Goal: Information Seeking & Learning: Learn about a topic

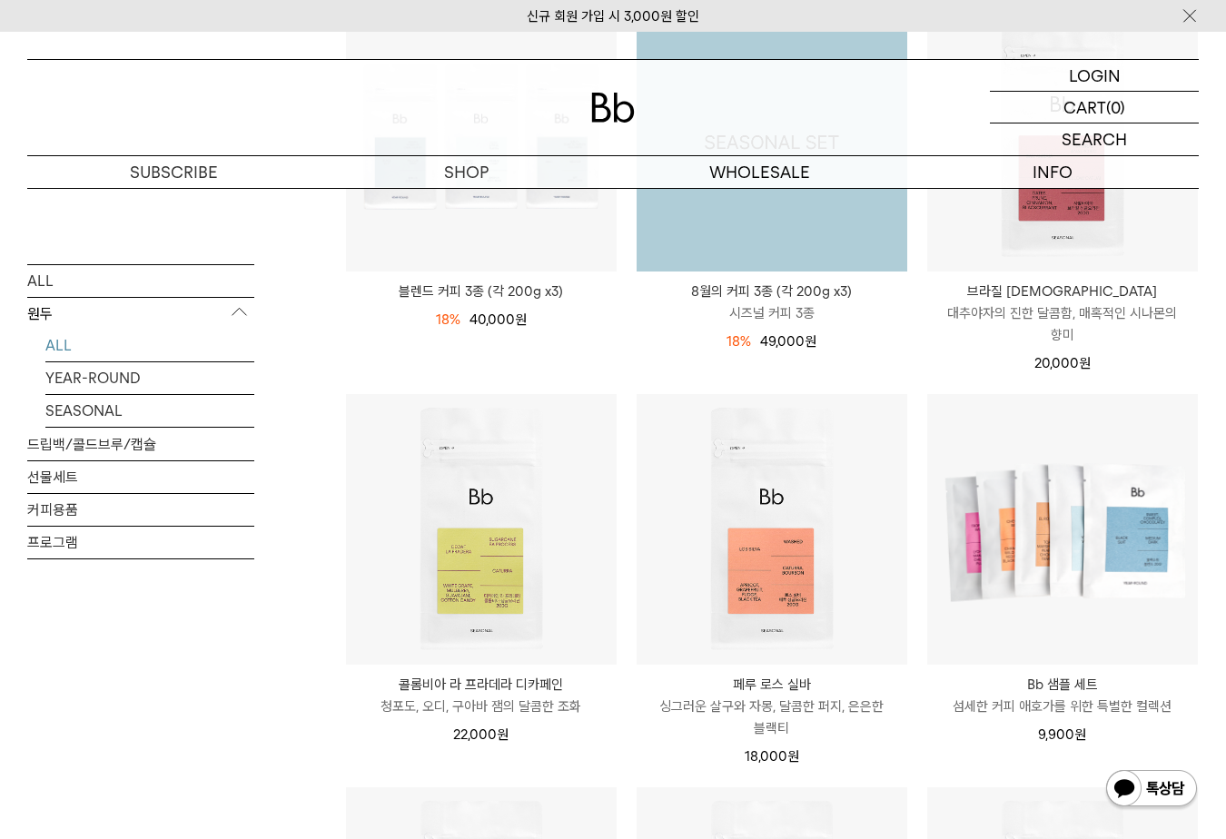
scroll to position [363, 0]
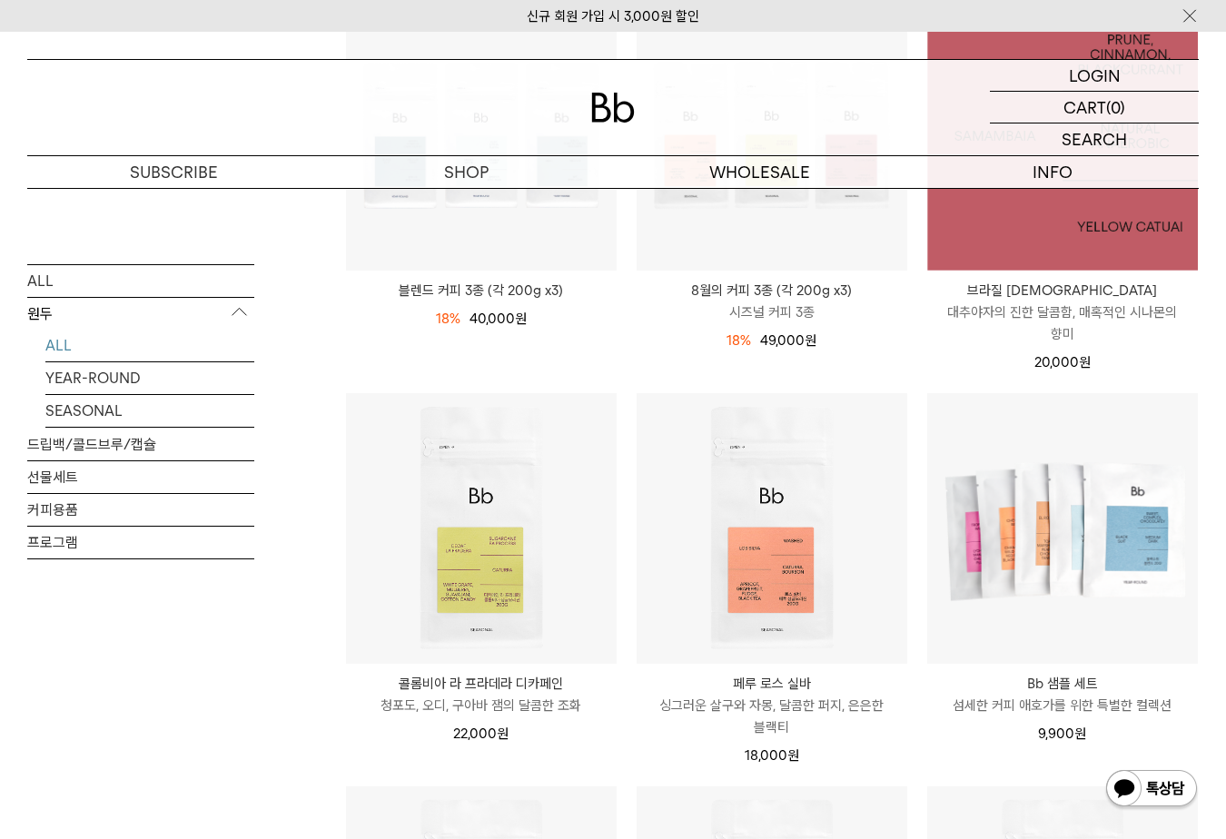
click at [998, 246] on img at bounding box center [1062, 136] width 271 height 271
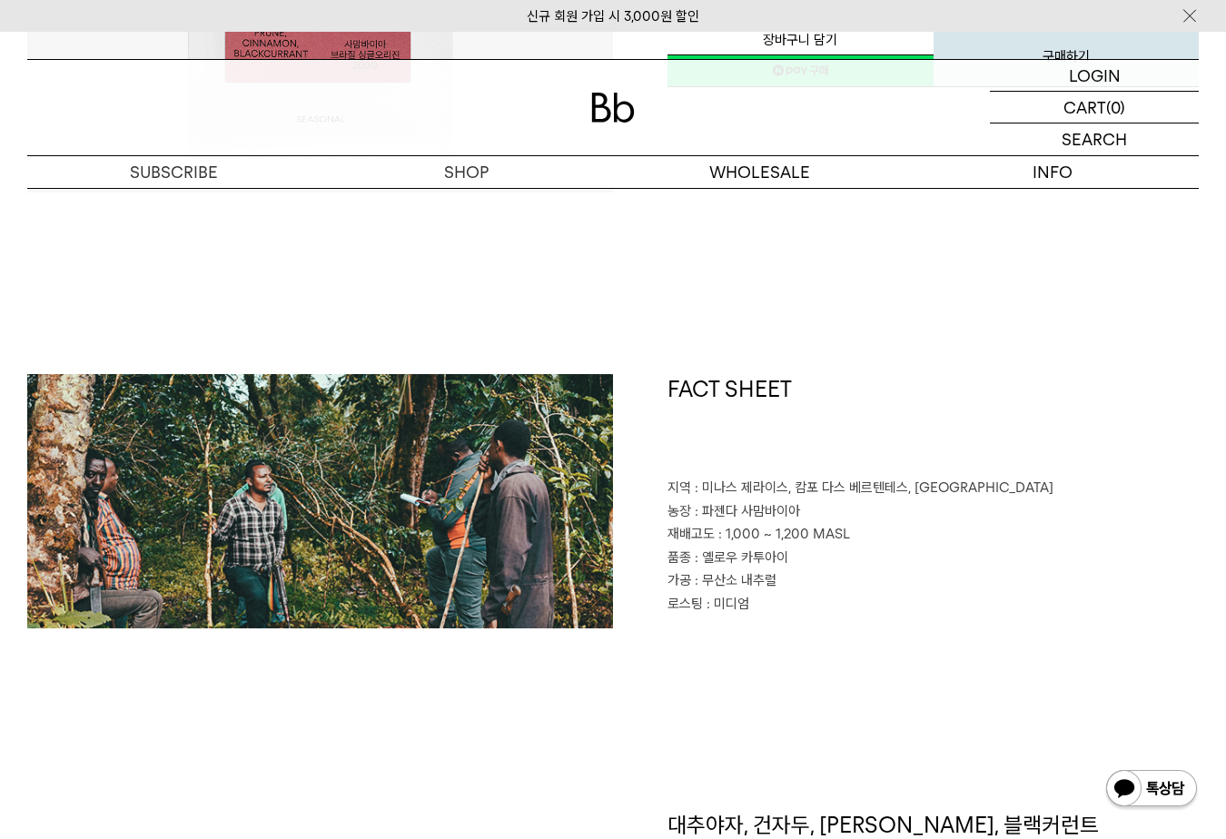
scroll to position [545, 0]
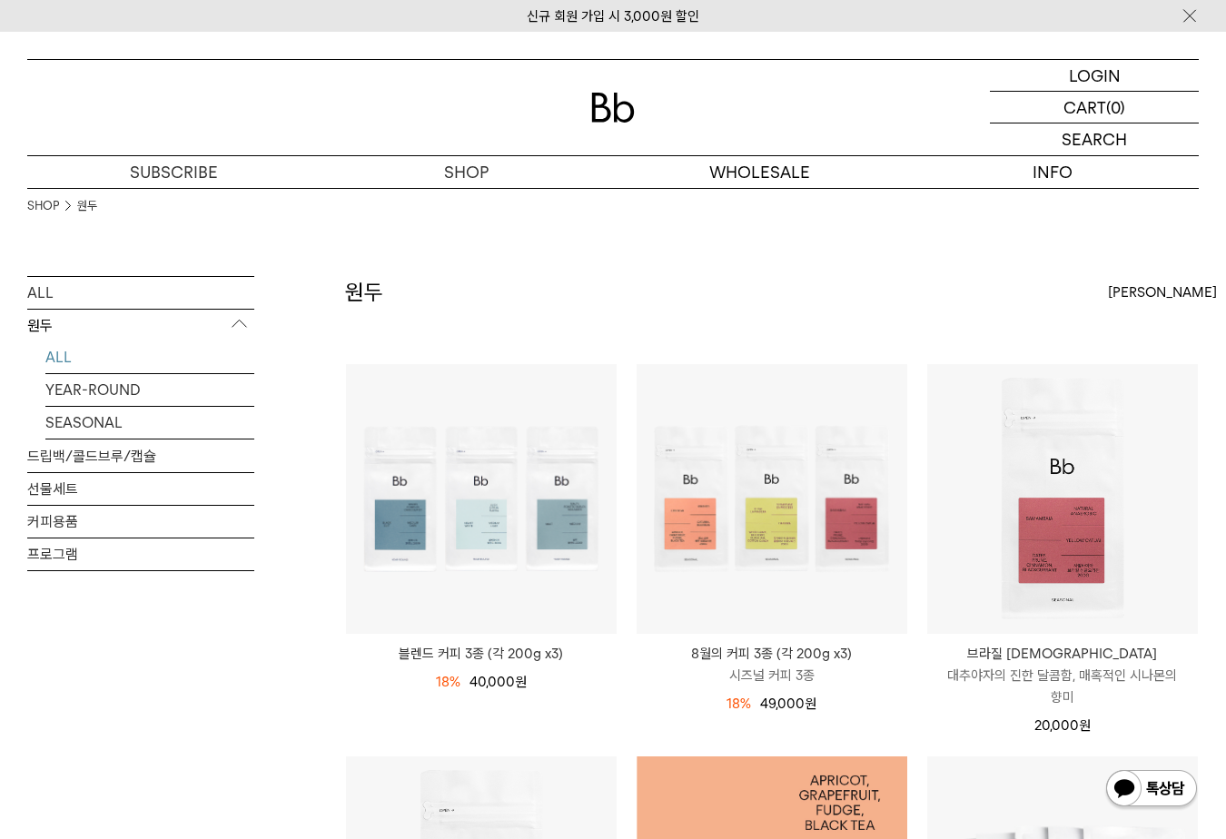
scroll to position [363, 0]
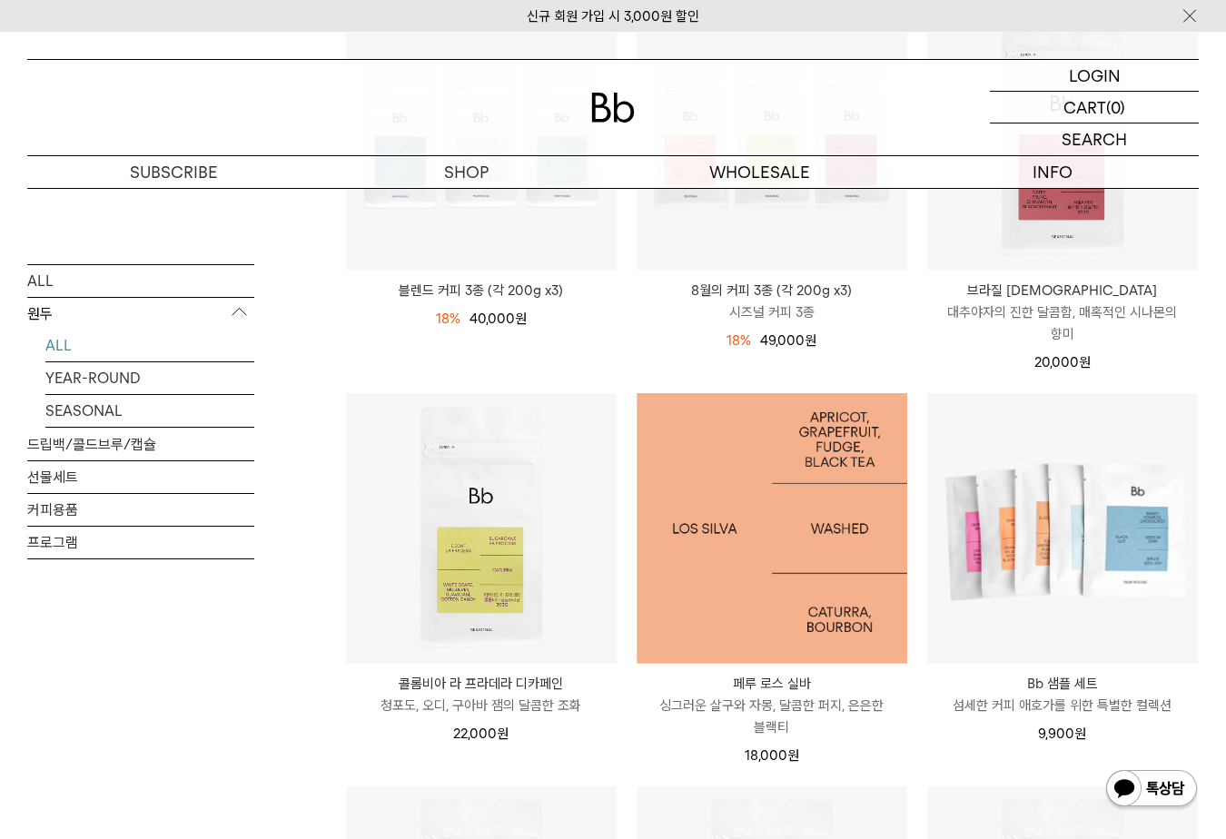
click at [770, 513] on img at bounding box center [772, 528] width 271 height 271
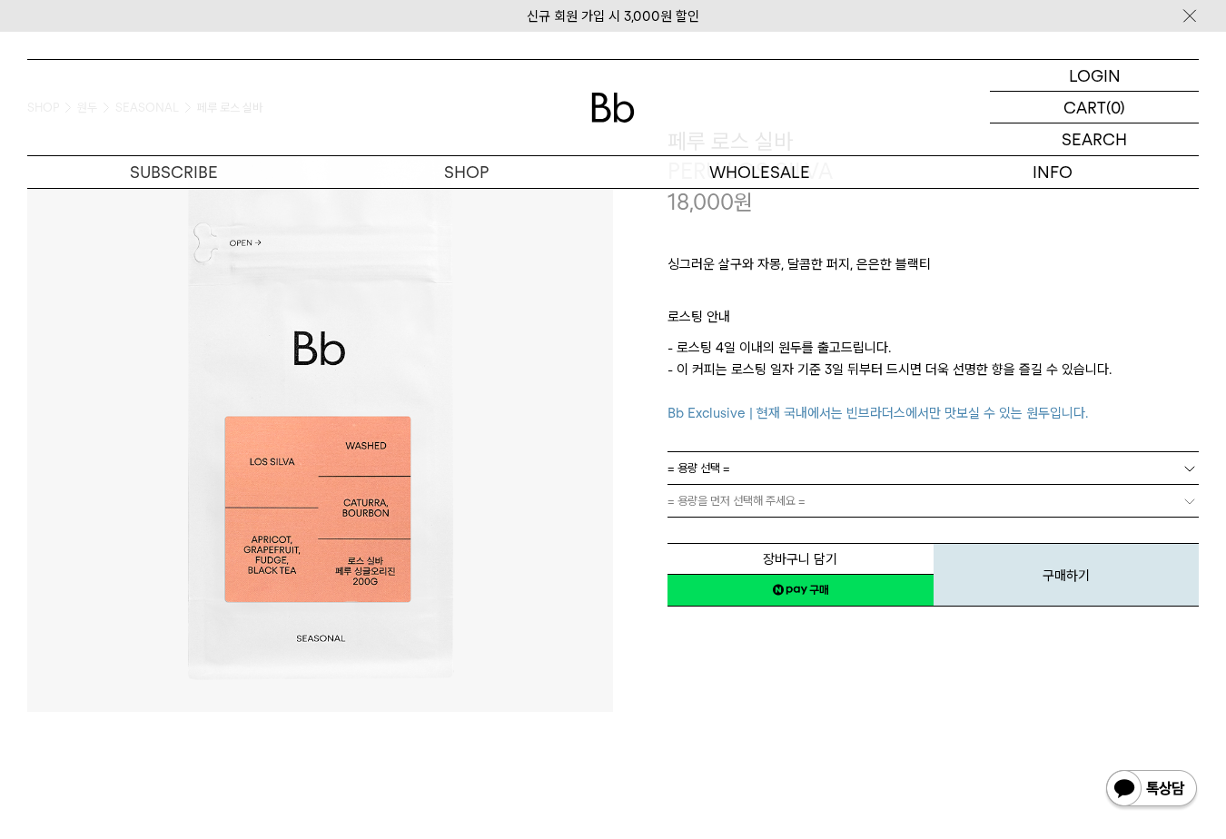
scroll to position [91, 0]
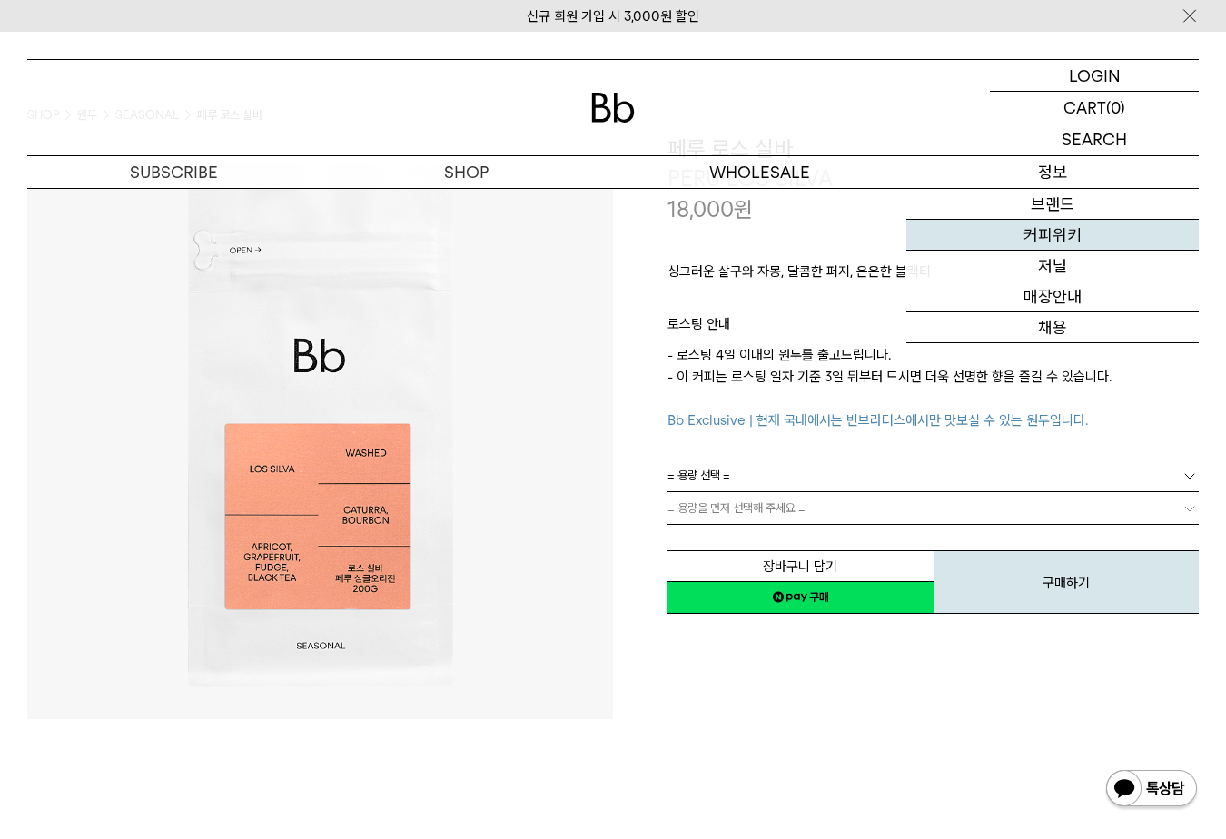
click at [995, 234] on link "커피위키" at bounding box center [1053, 235] width 293 height 31
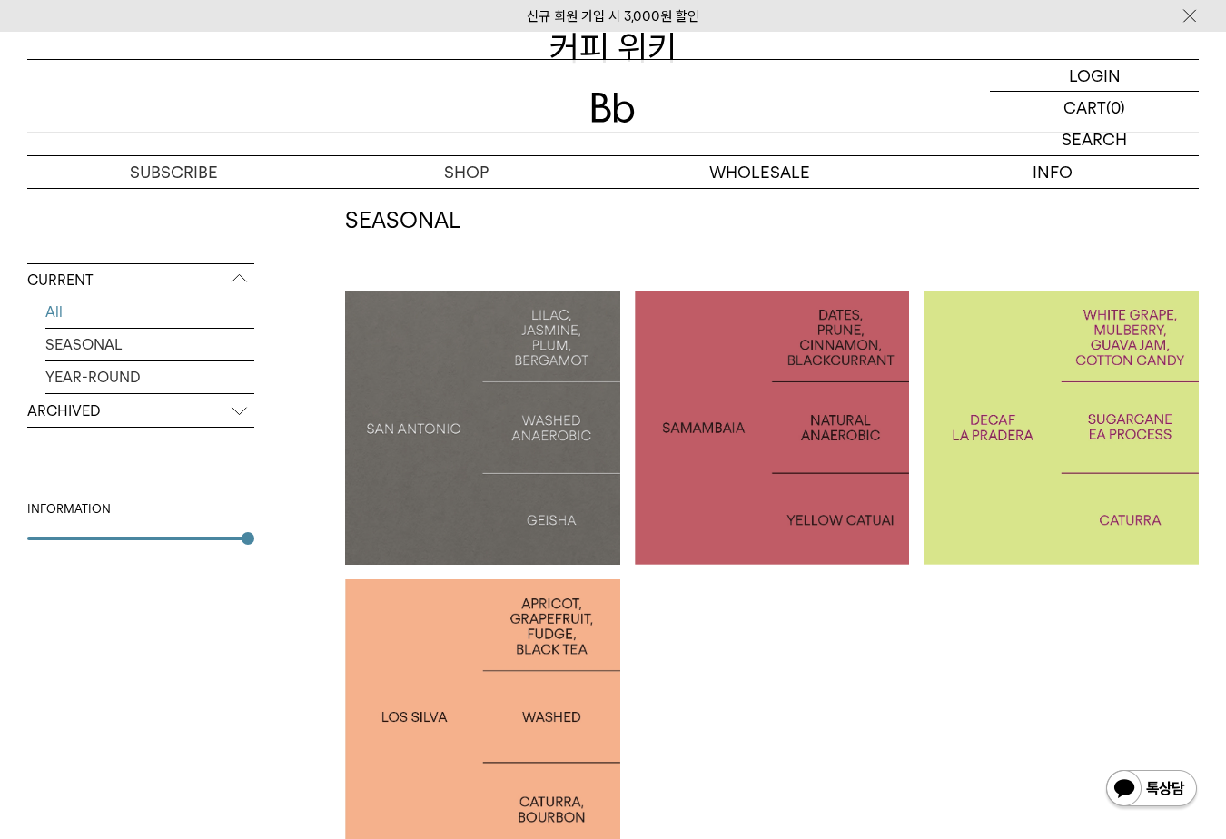
scroll to position [454, 0]
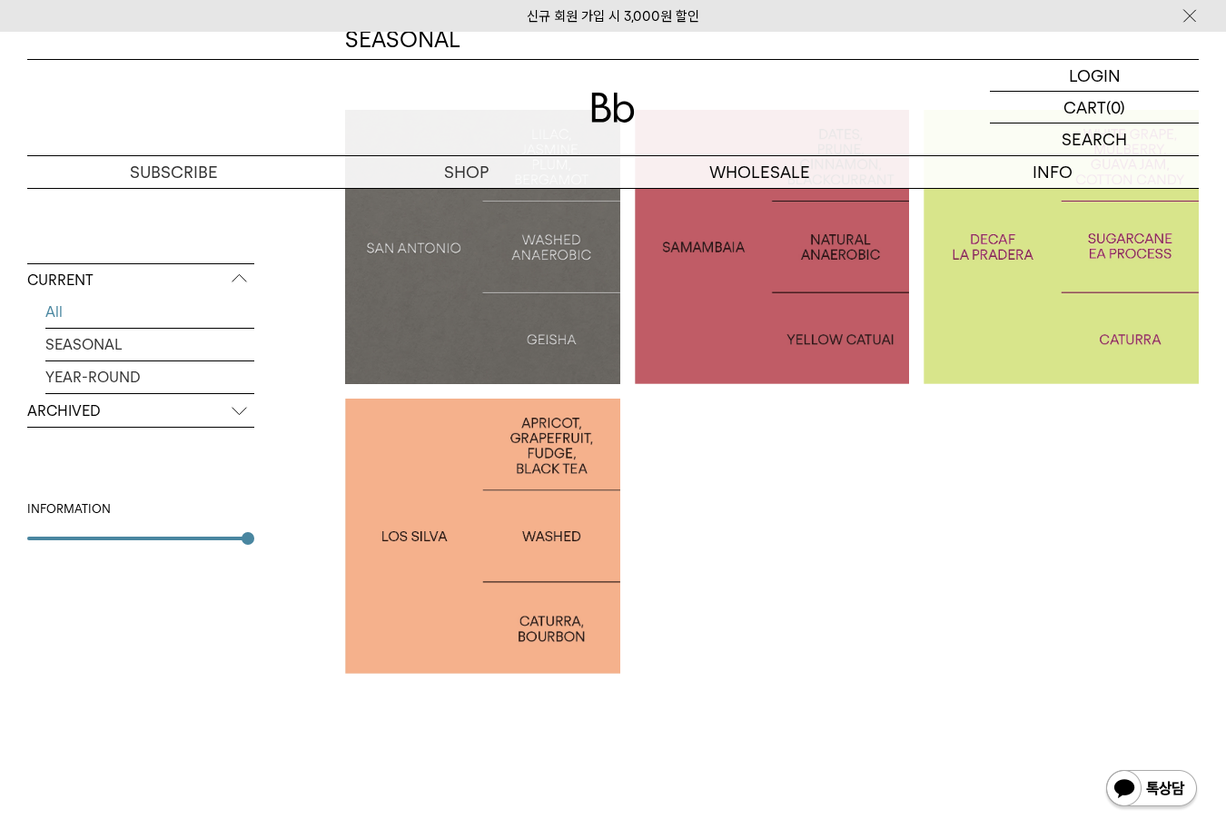
click at [586, 450] on div at bounding box center [482, 536] width 275 height 275
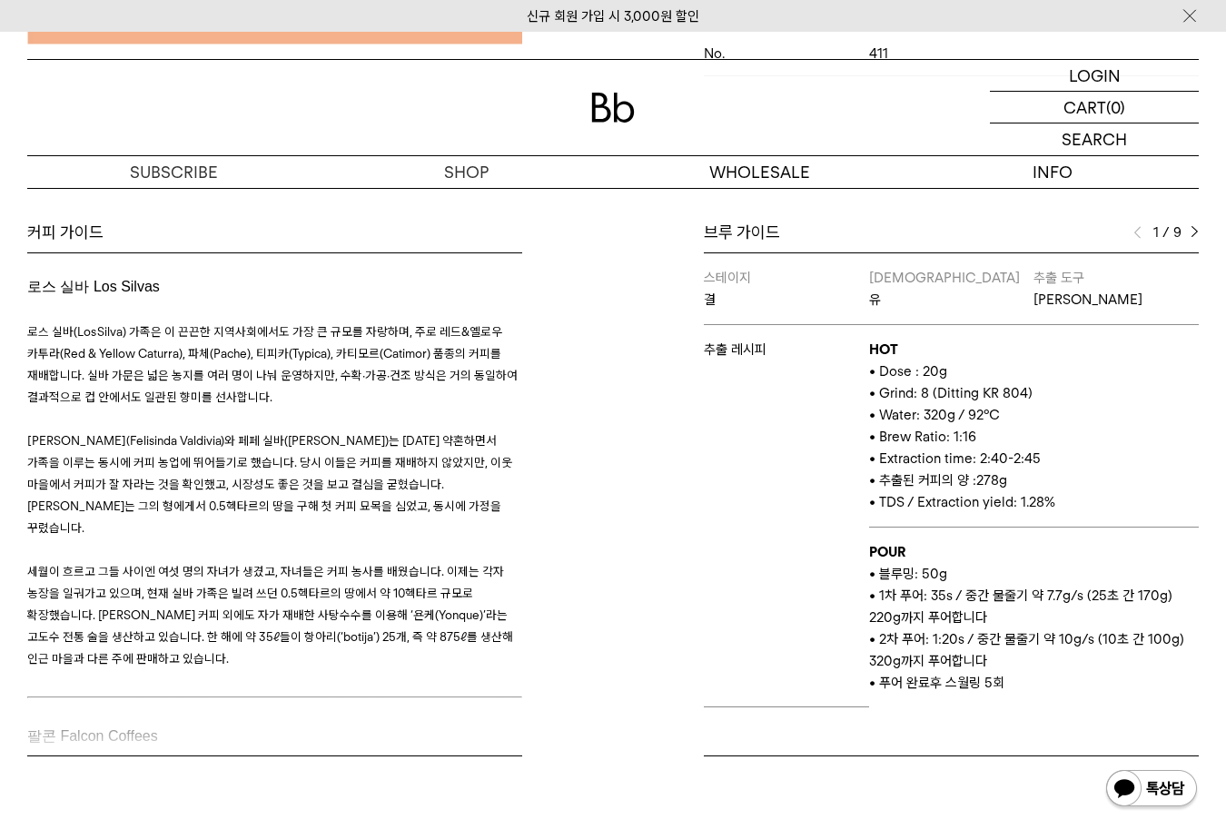
click at [1190, 233] on div "1 / 9" at bounding box center [1166, 233] width 65 height 22
click at [1194, 233] on img at bounding box center [1195, 232] width 8 height 13
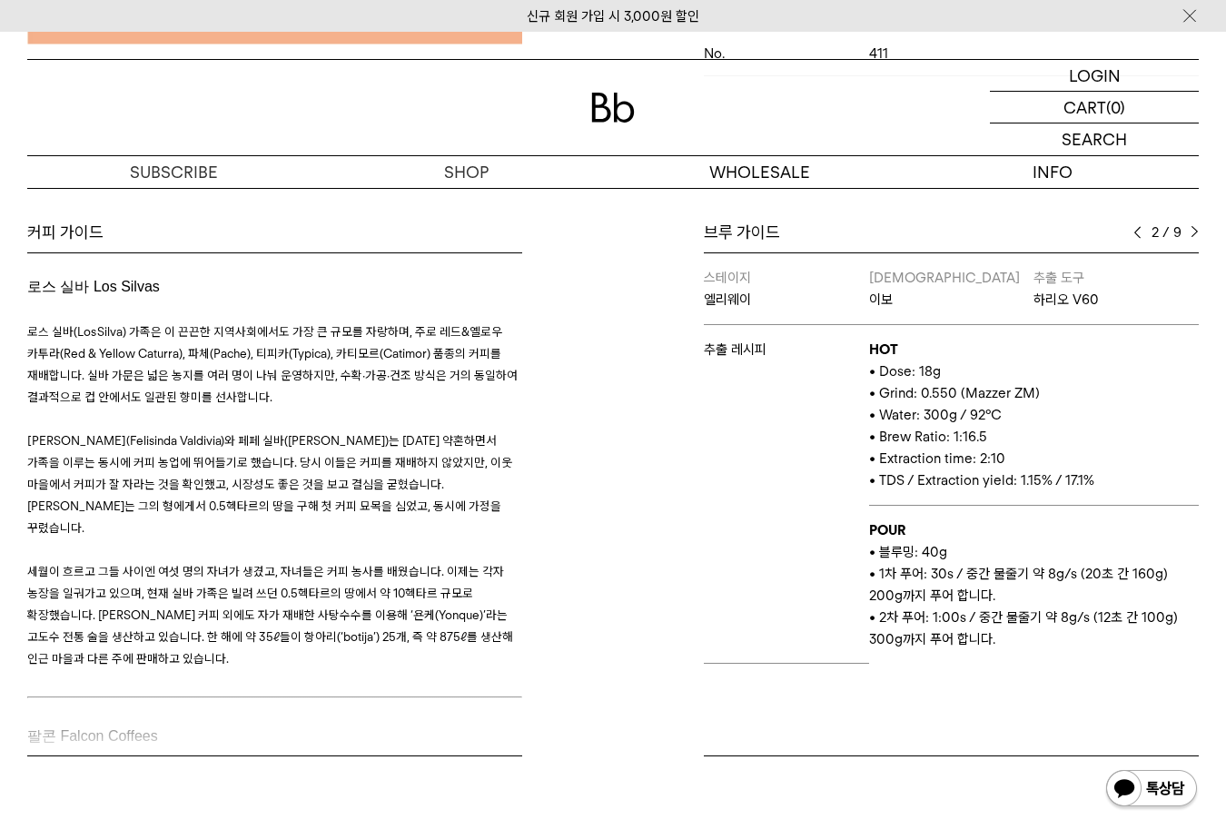
click at [1194, 233] on img at bounding box center [1195, 232] width 8 height 13
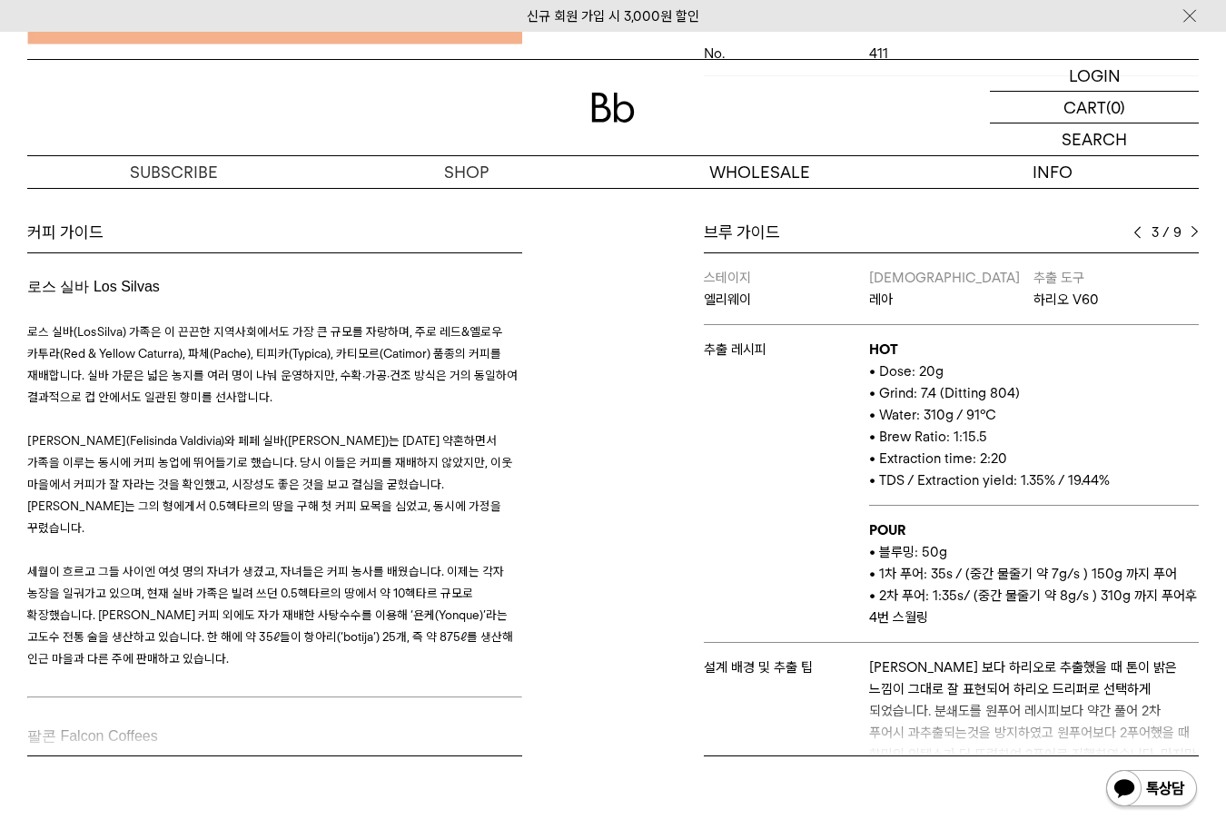
click at [1194, 233] on img at bounding box center [1195, 232] width 8 height 13
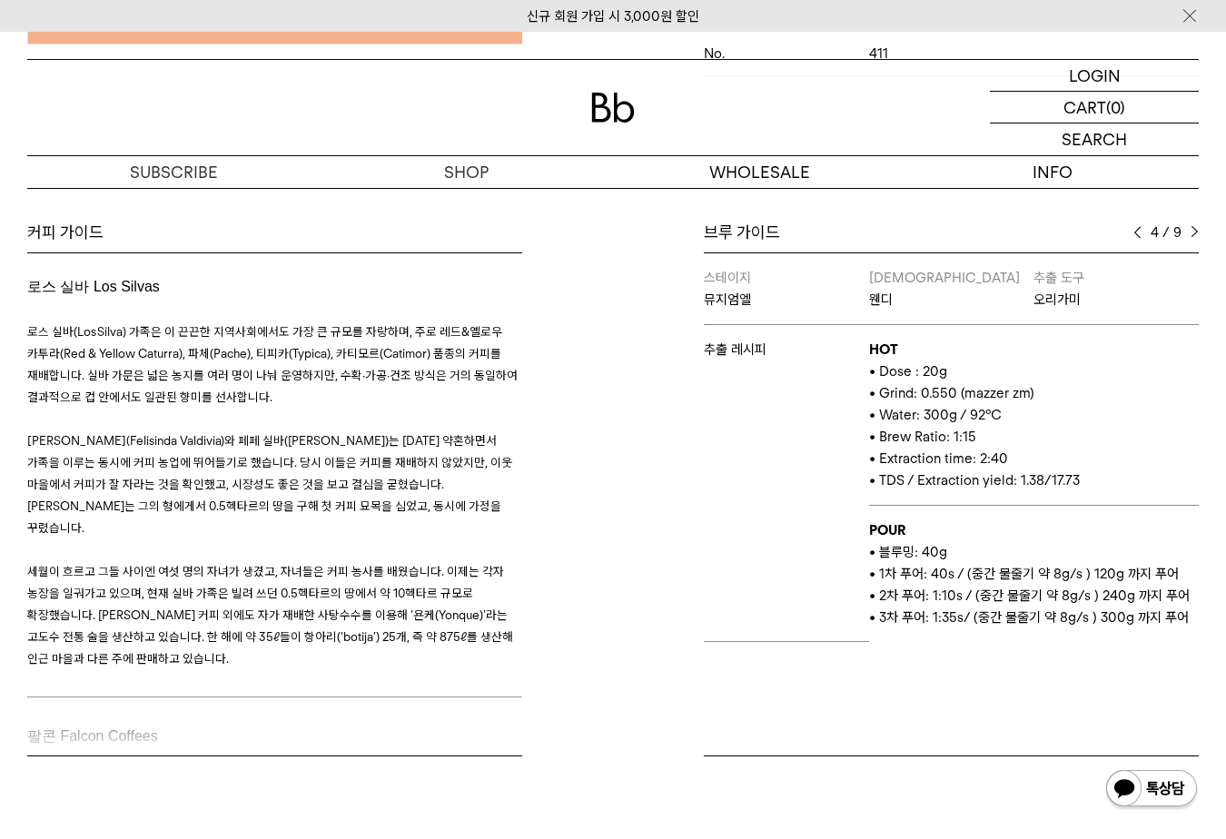
click at [1194, 233] on img at bounding box center [1195, 232] width 8 height 13
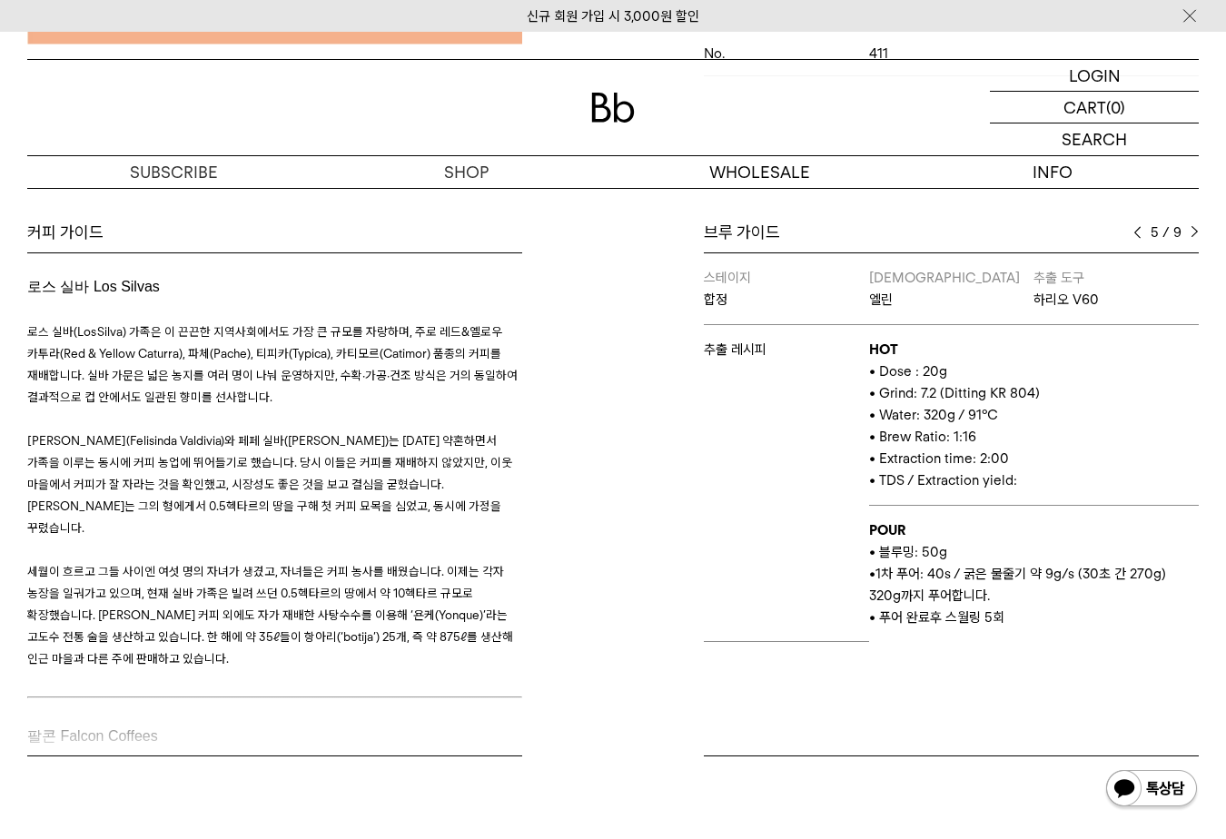
click at [1194, 233] on img at bounding box center [1195, 232] width 8 height 13
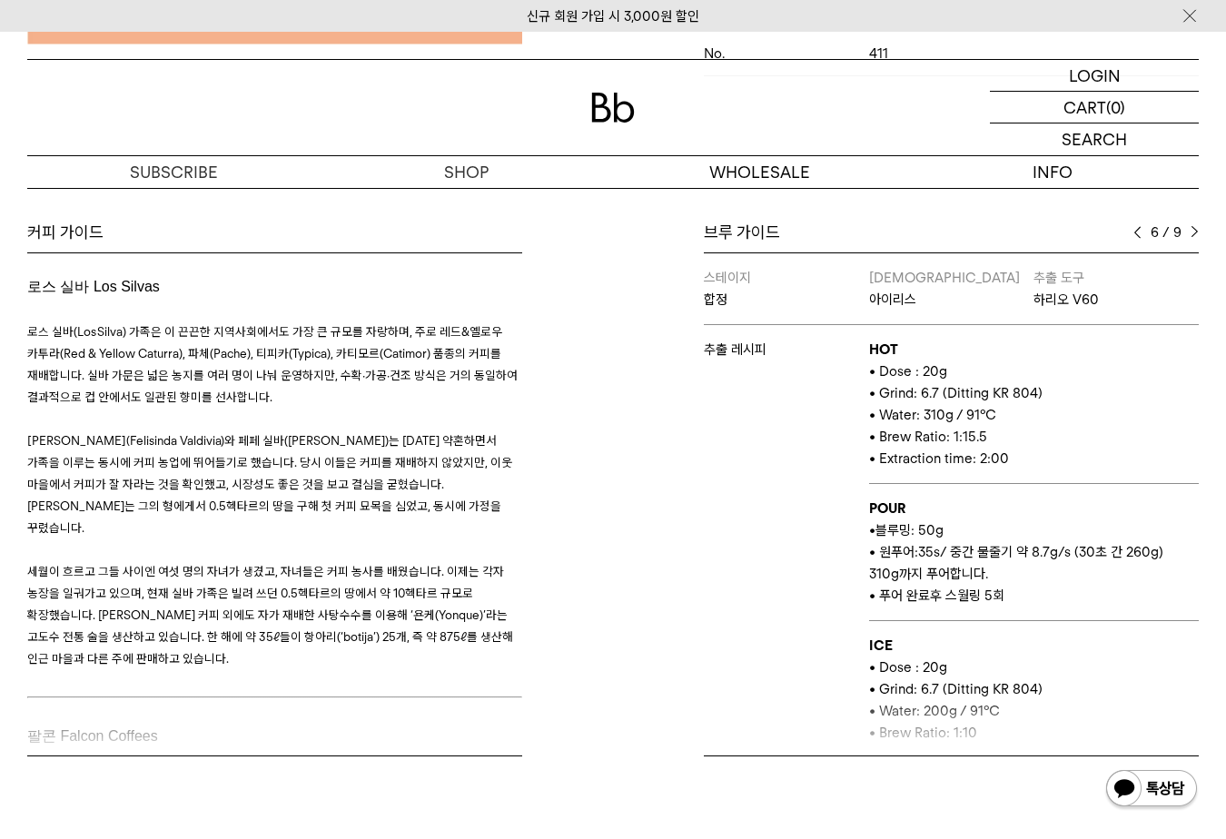
click at [1194, 233] on img at bounding box center [1195, 232] width 8 height 13
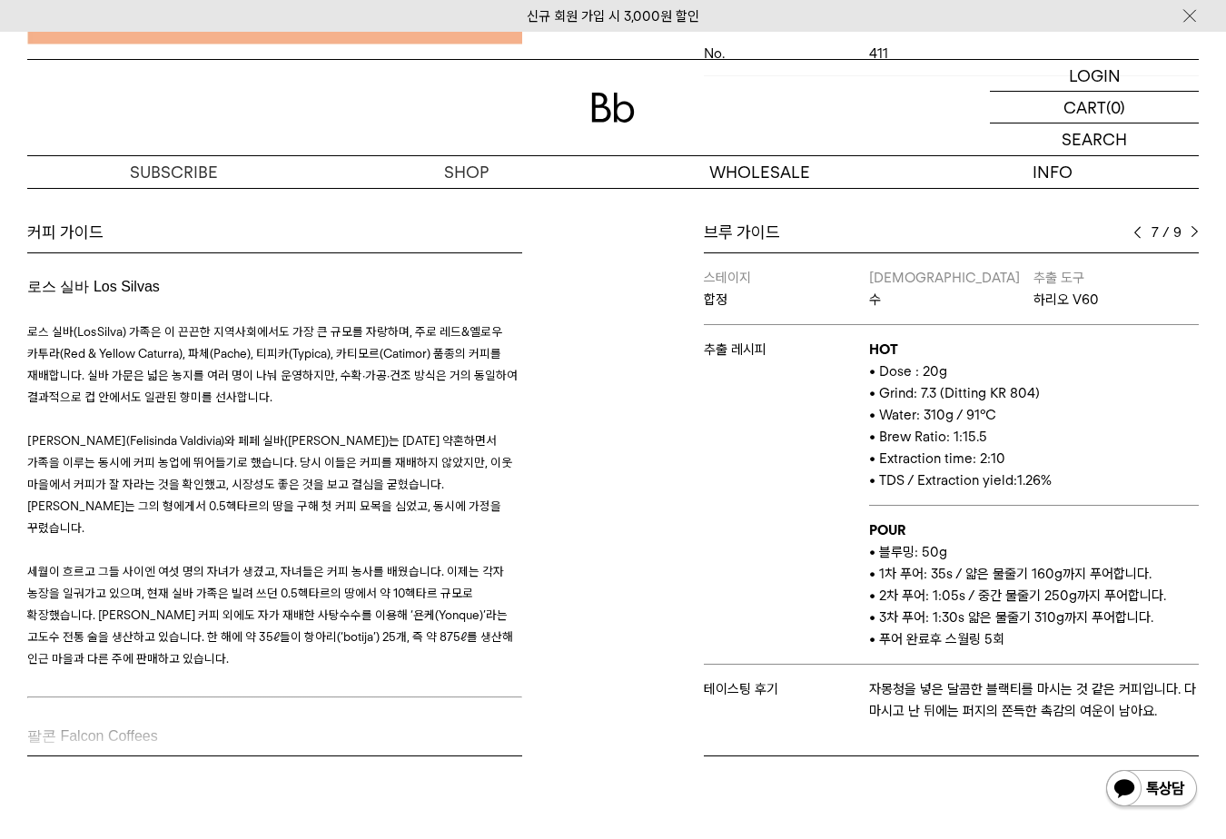
click at [1194, 233] on img at bounding box center [1195, 232] width 8 height 13
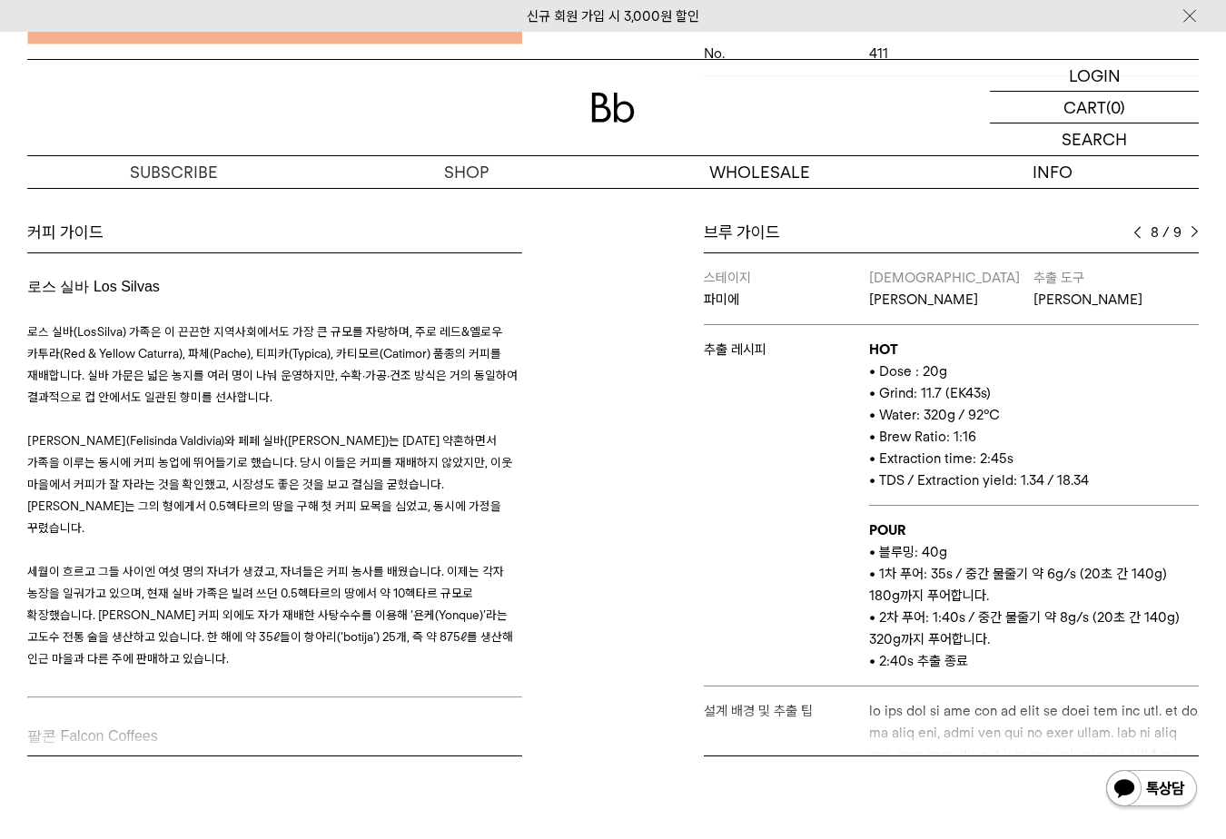
click at [1194, 233] on img at bounding box center [1195, 232] width 8 height 13
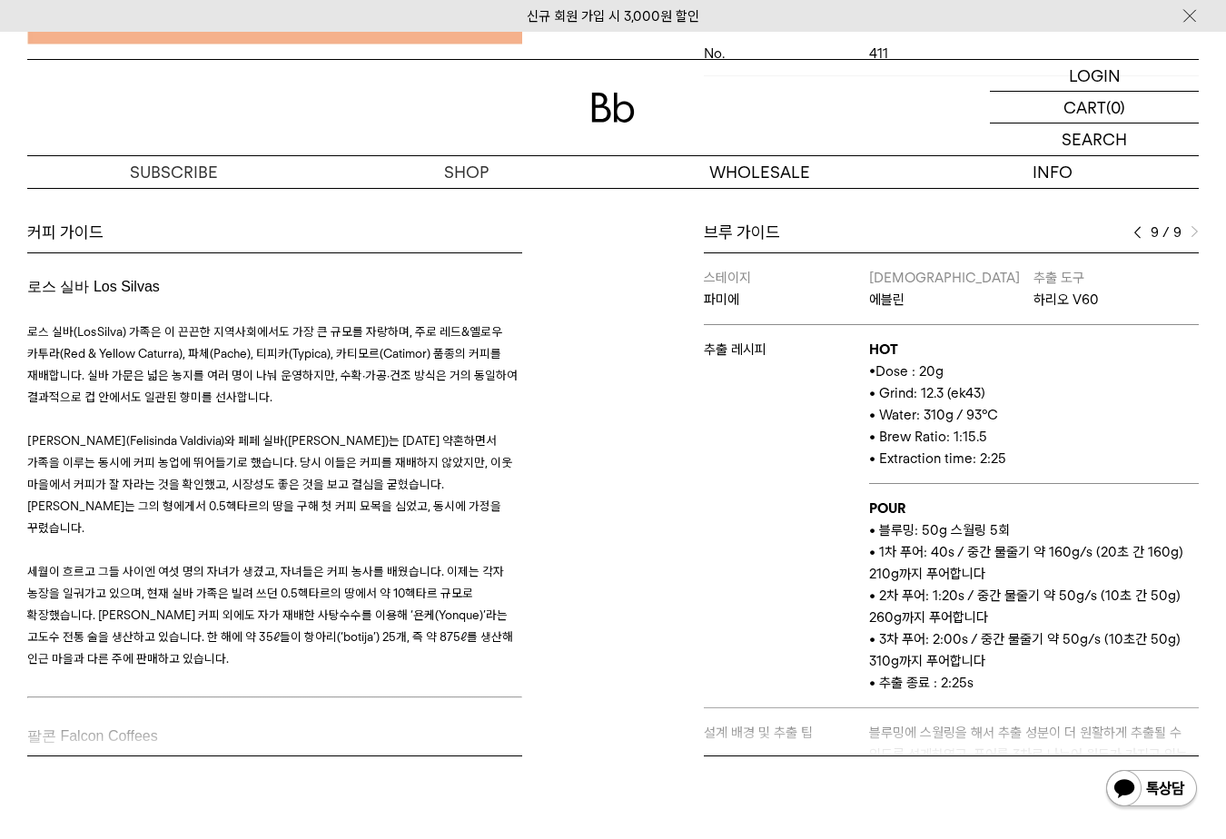
click at [1140, 232] on img at bounding box center [1138, 232] width 8 height 13
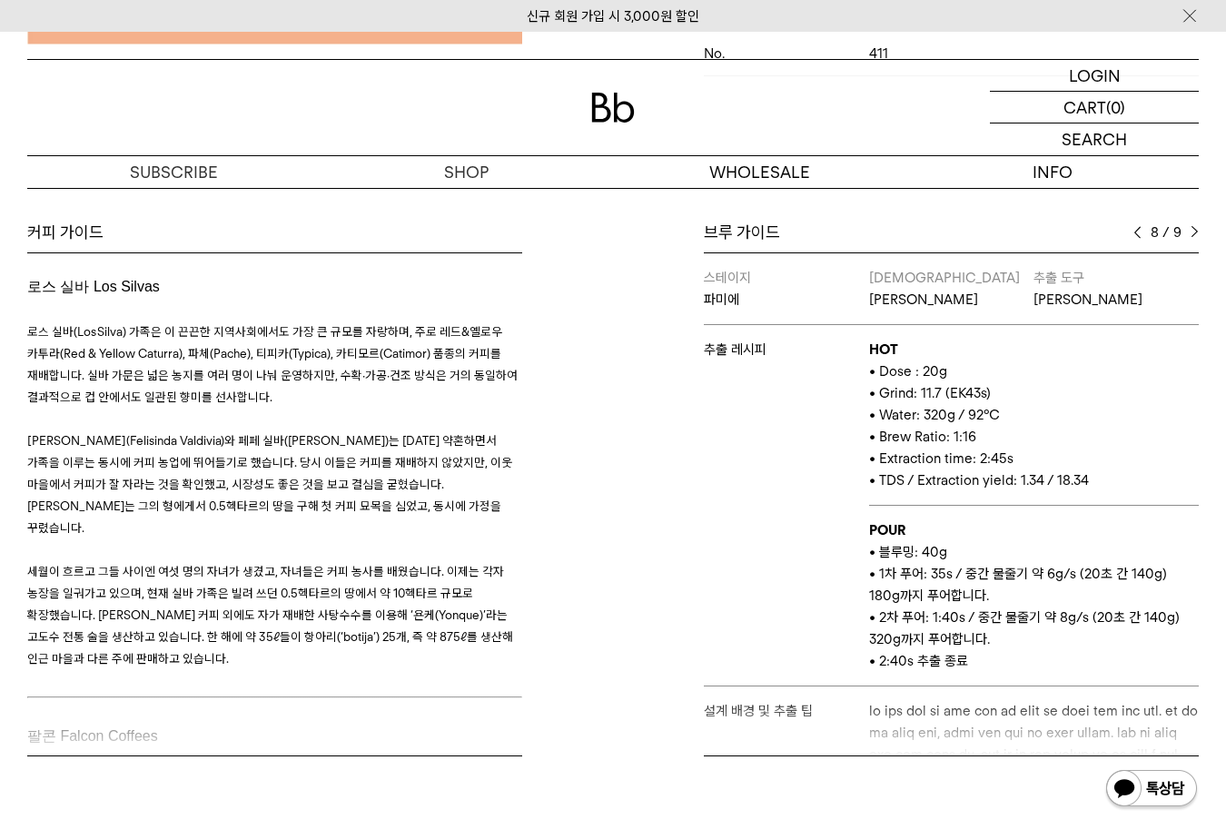
click at [1140, 232] on img at bounding box center [1138, 232] width 8 height 13
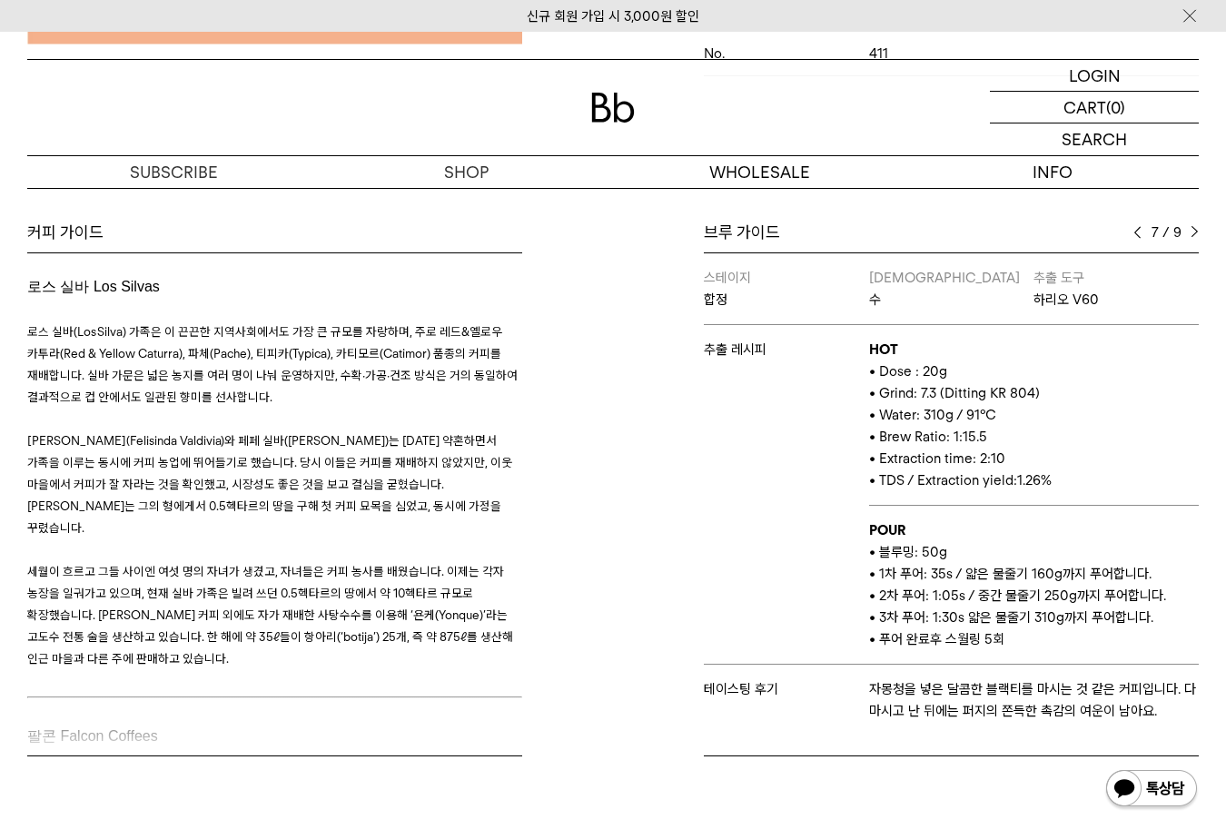
click at [1140, 232] on img at bounding box center [1138, 232] width 8 height 13
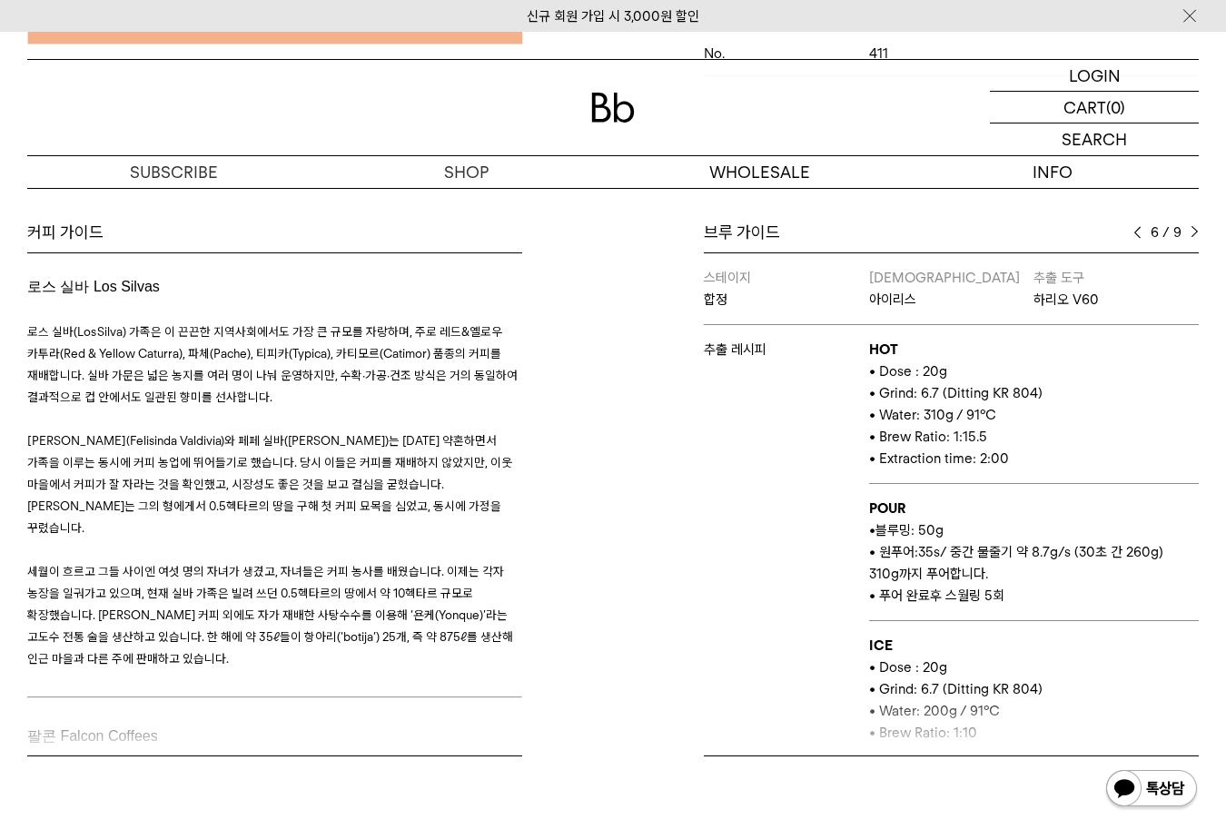
click at [1140, 232] on img at bounding box center [1138, 232] width 8 height 13
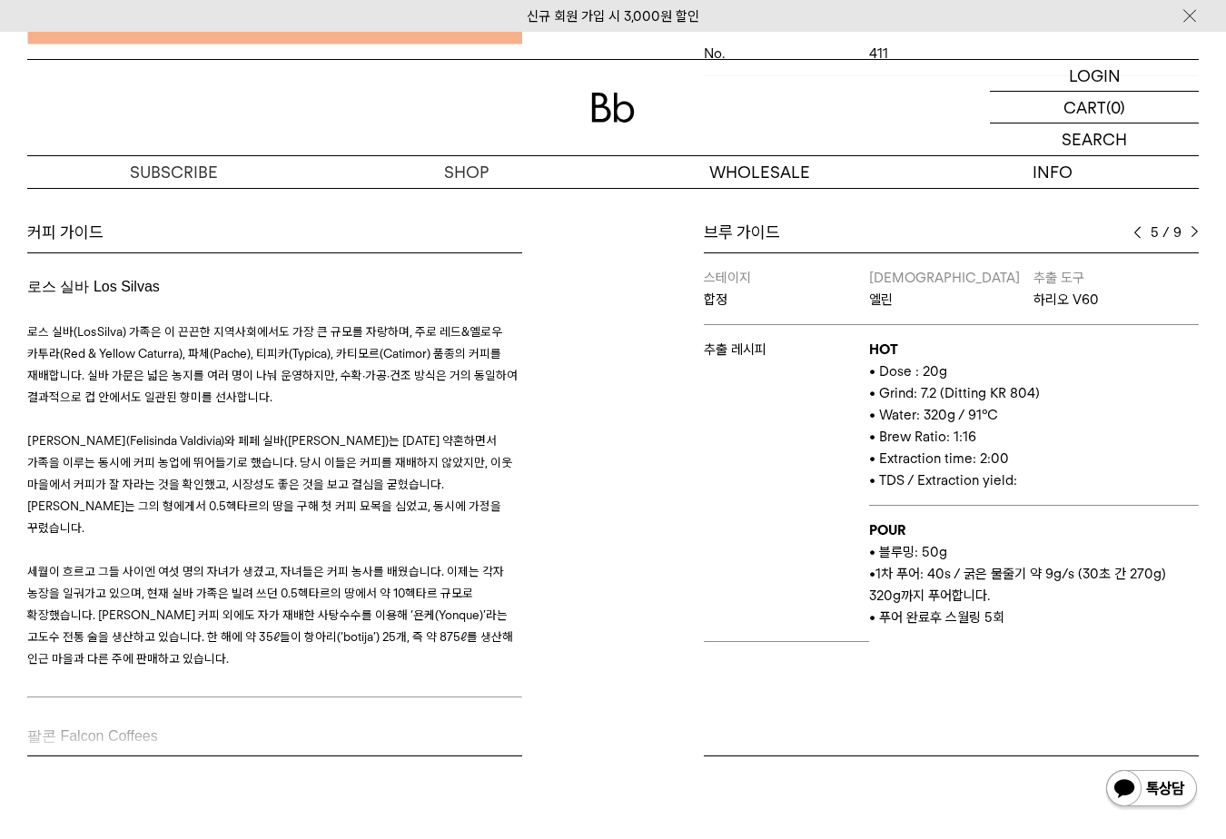
click at [1140, 232] on img at bounding box center [1138, 232] width 8 height 13
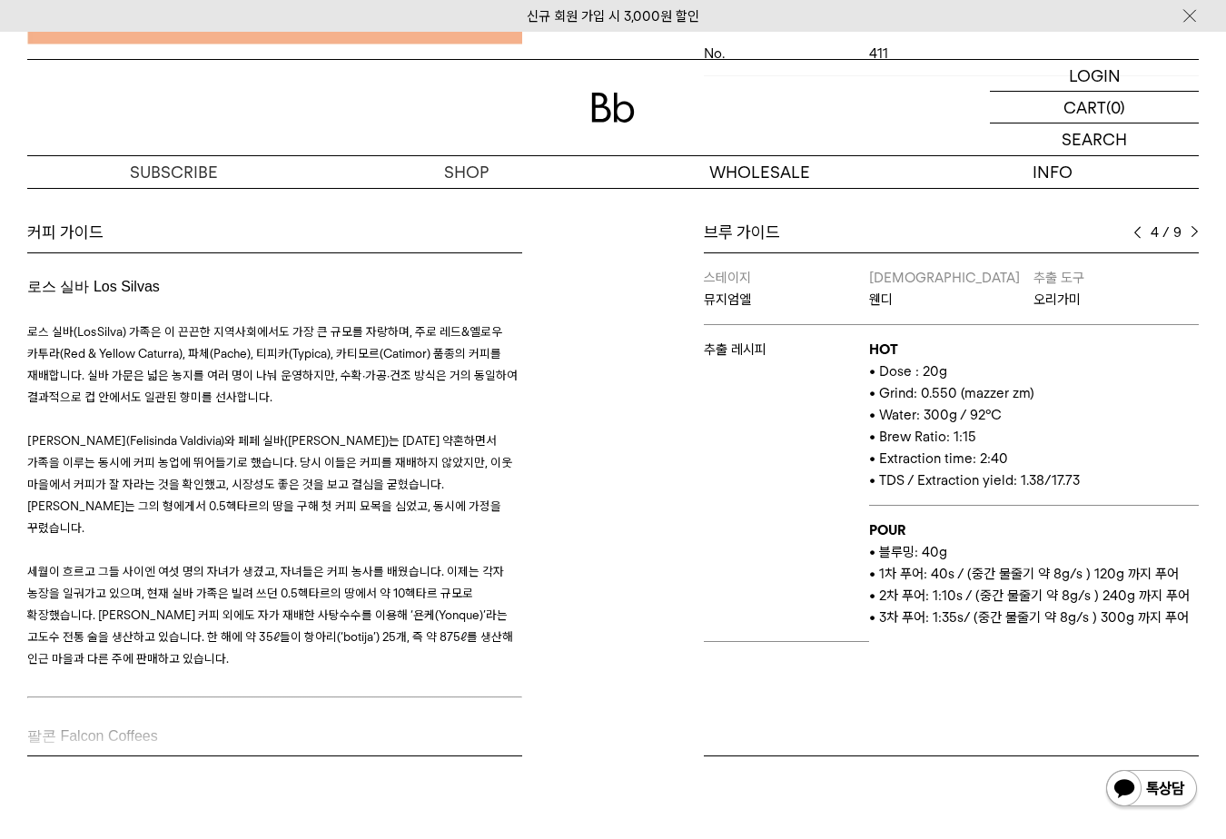
click at [1140, 232] on img at bounding box center [1138, 232] width 8 height 13
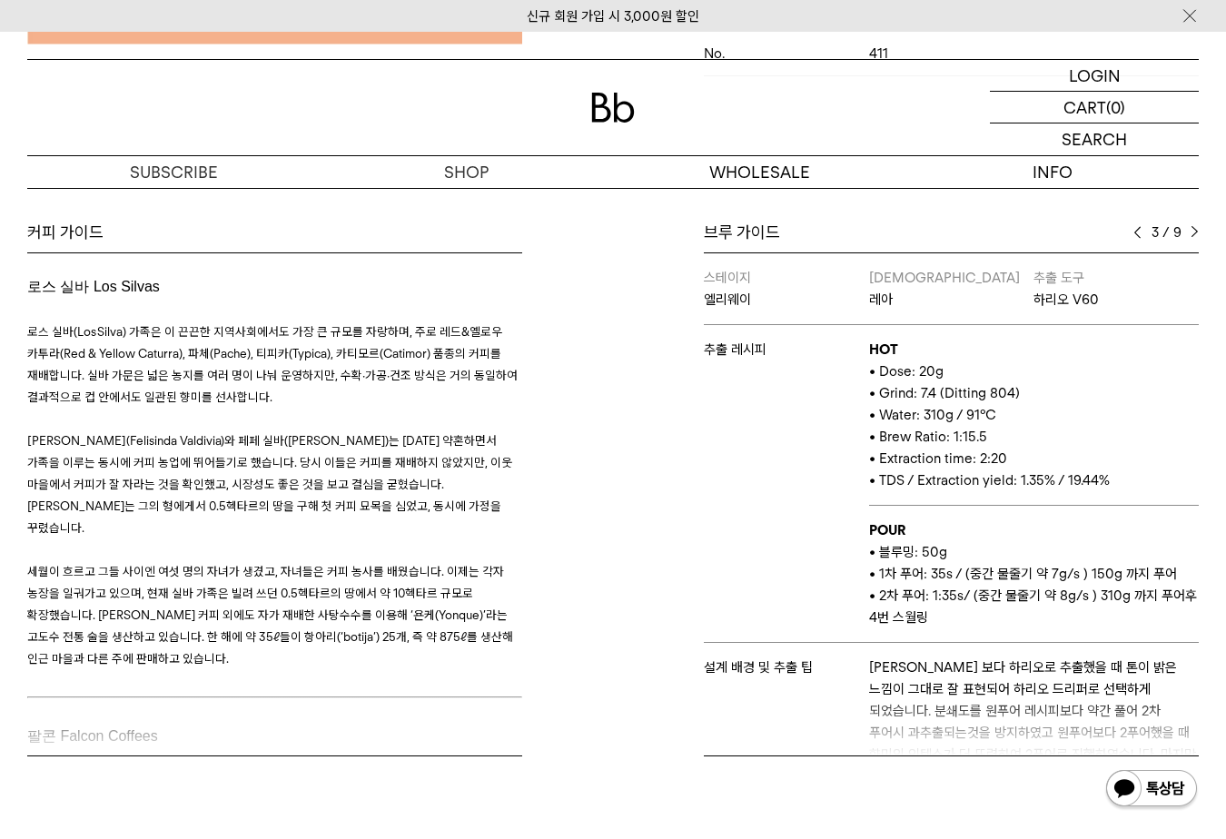
click at [1140, 232] on img at bounding box center [1138, 232] width 8 height 13
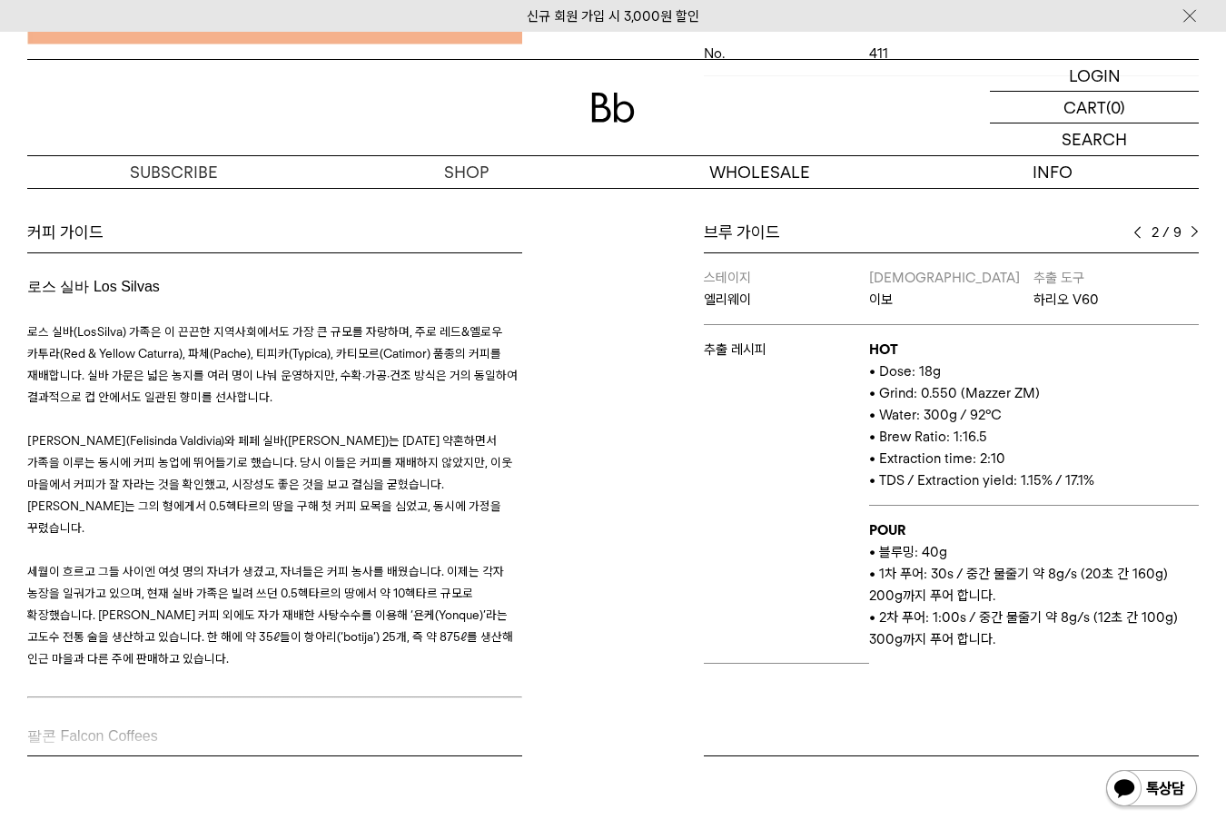
click at [1140, 232] on img at bounding box center [1138, 232] width 8 height 13
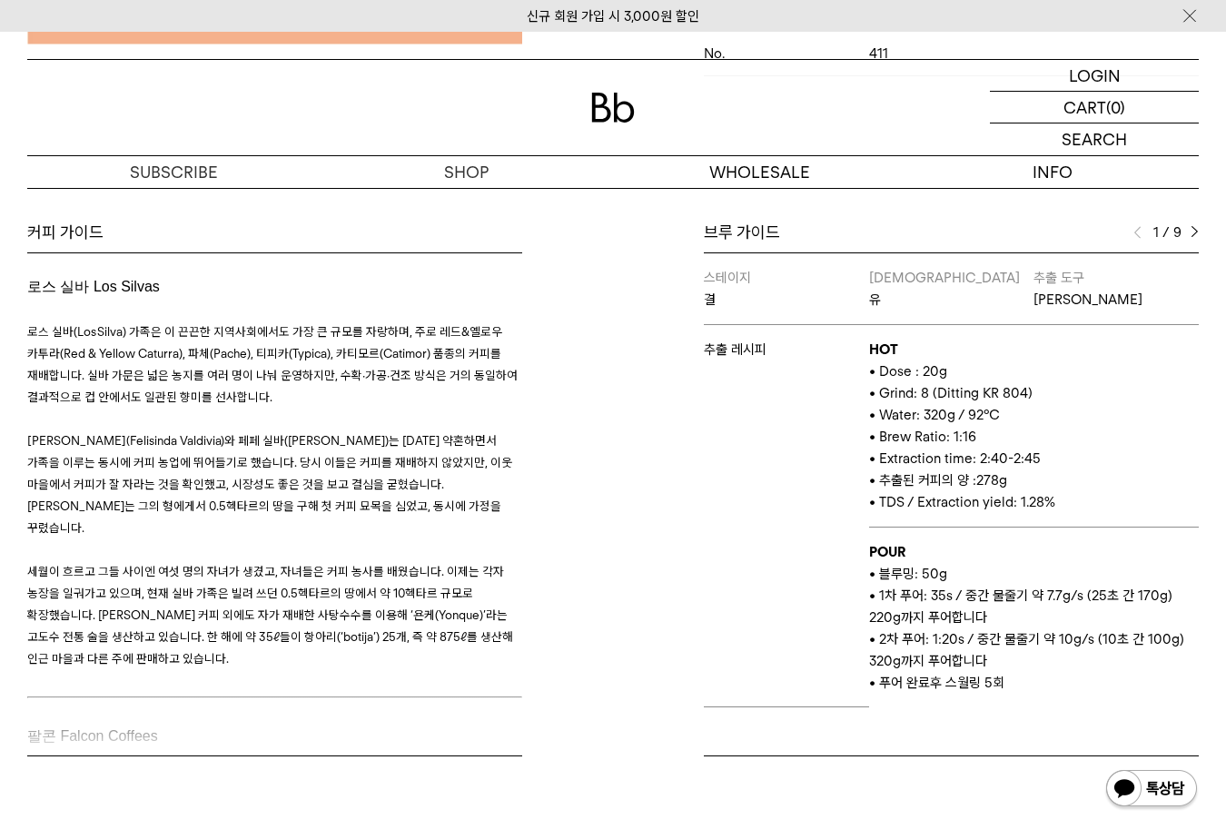
click at [1140, 232] on img at bounding box center [1138, 232] width 8 height 13
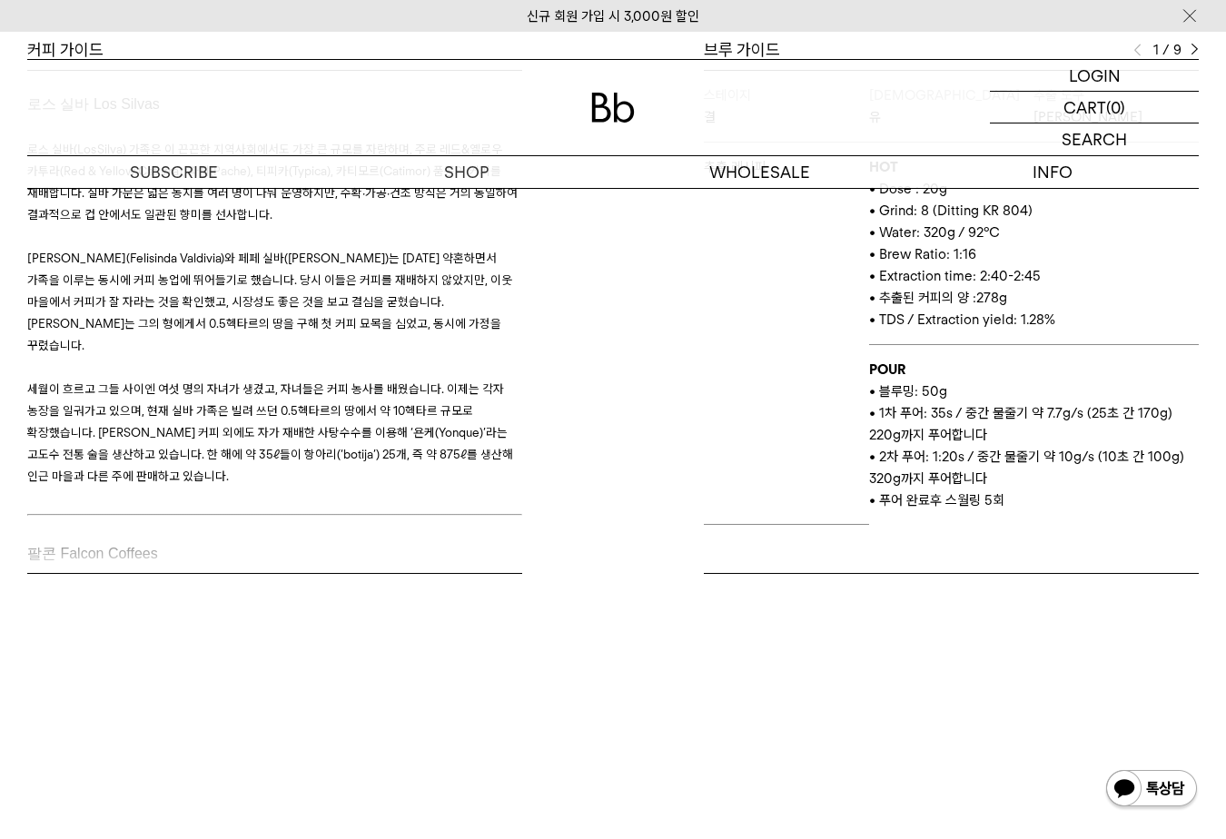
scroll to position [999, 0]
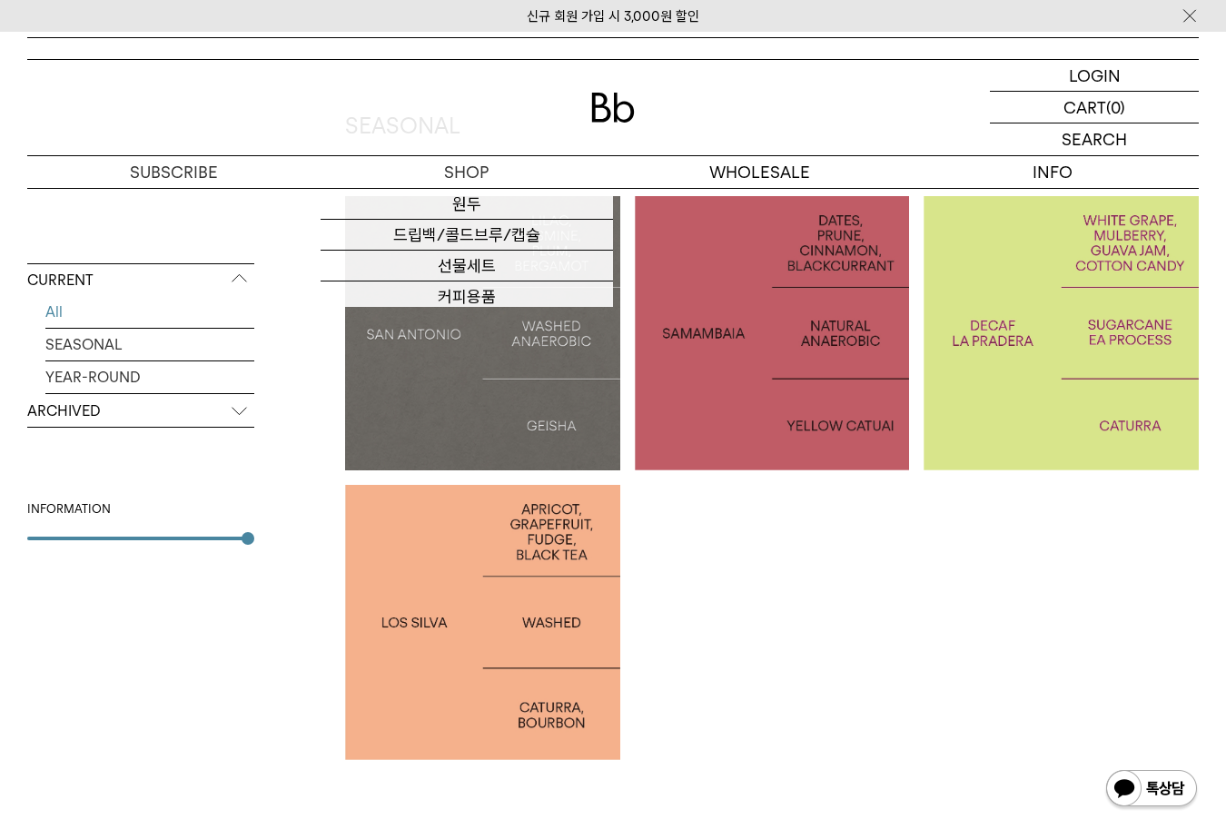
scroll to position [363, 0]
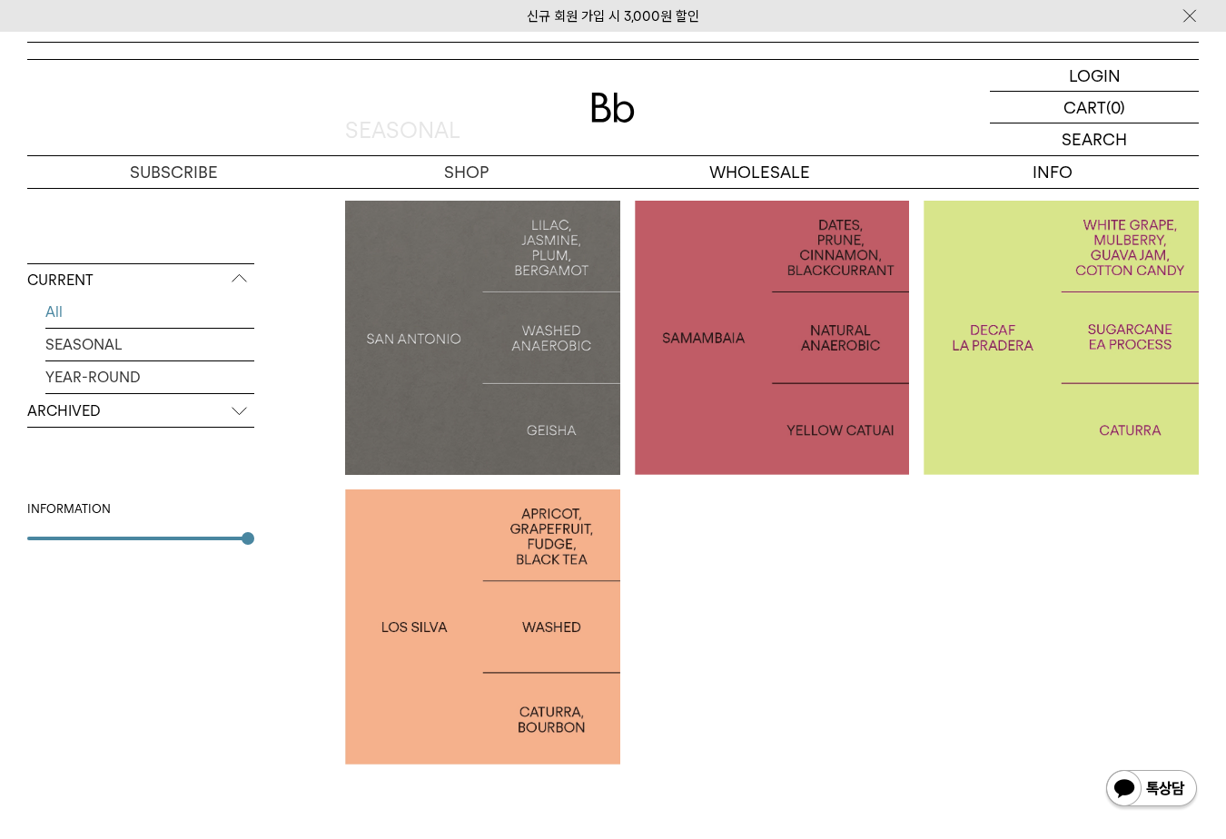
click at [520, 568] on div at bounding box center [482, 627] width 275 height 275
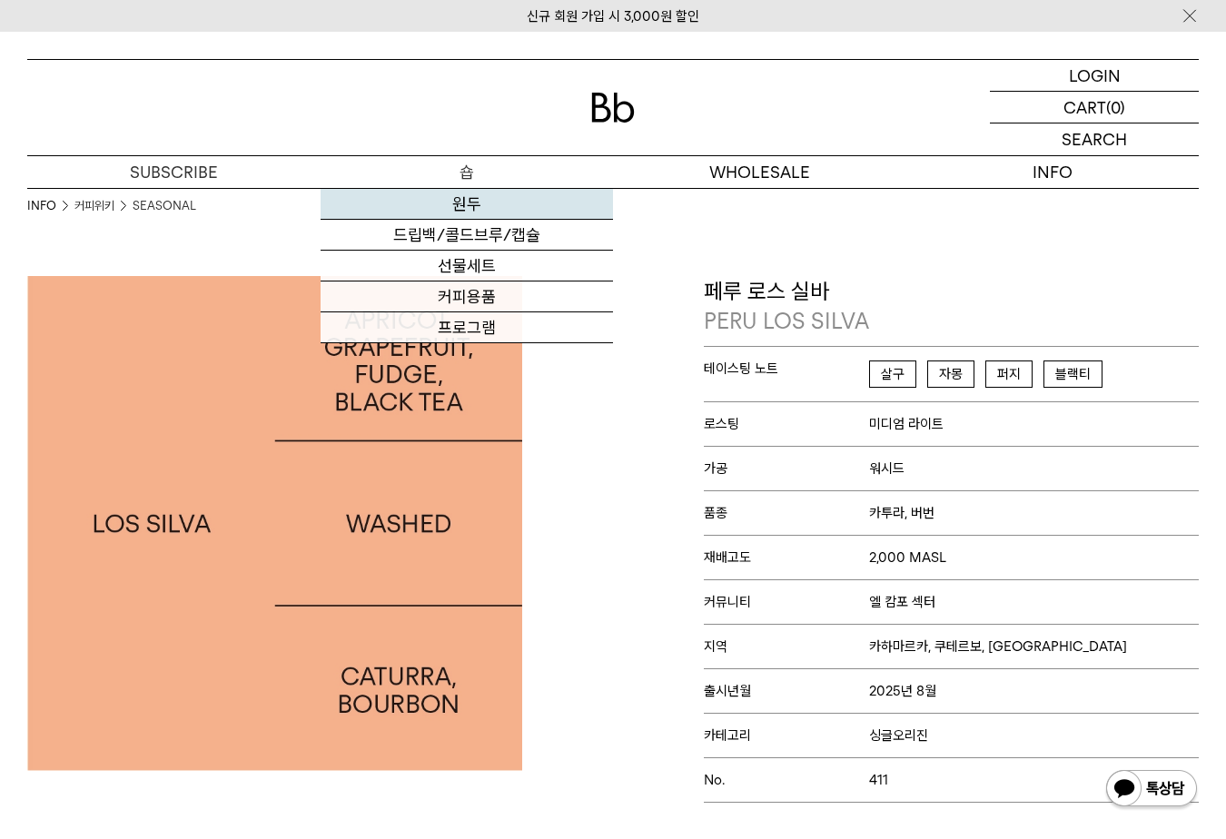
click at [451, 194] on link "원두" at bounding box center [467, 204] width 293 height 31
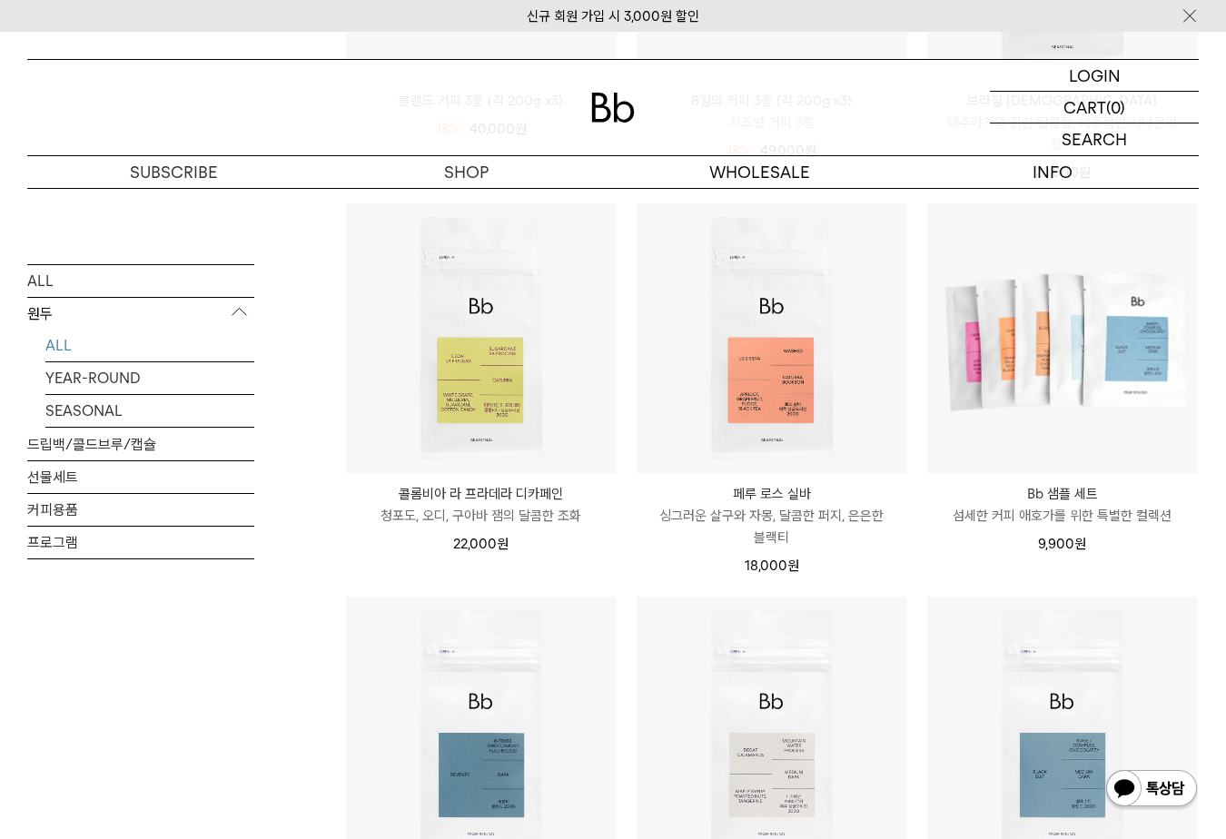
scroll to position [818, 0]
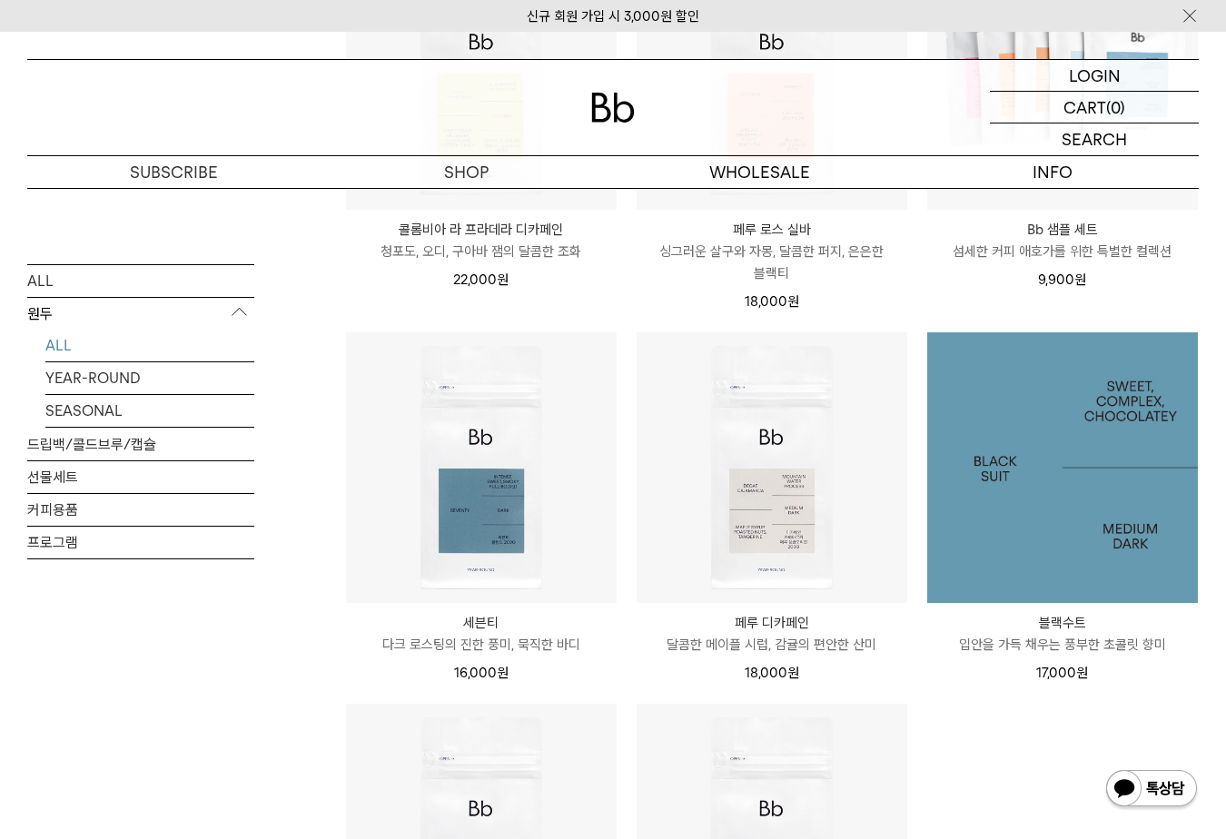
click at [1047, 461] on img at bounding box center [1062, 467] width 271 height 271
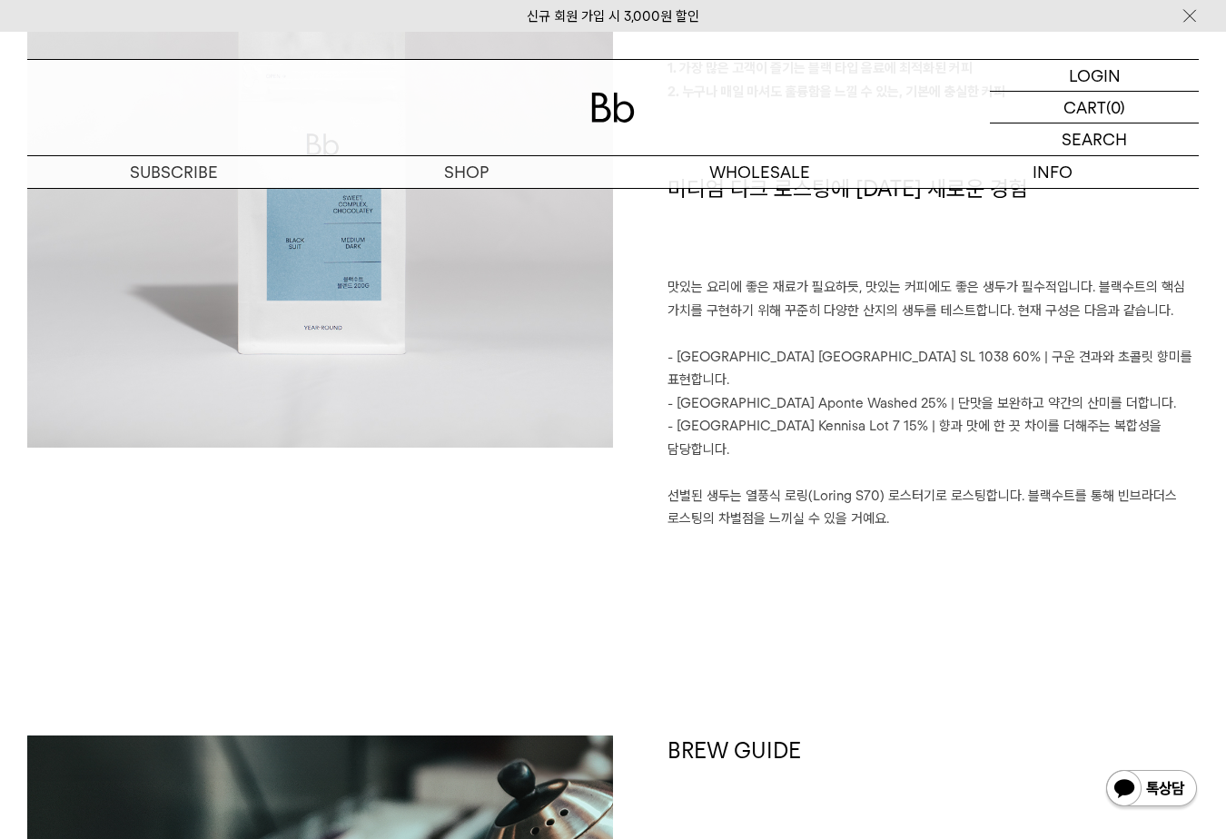
scroll to position [1908, 0]
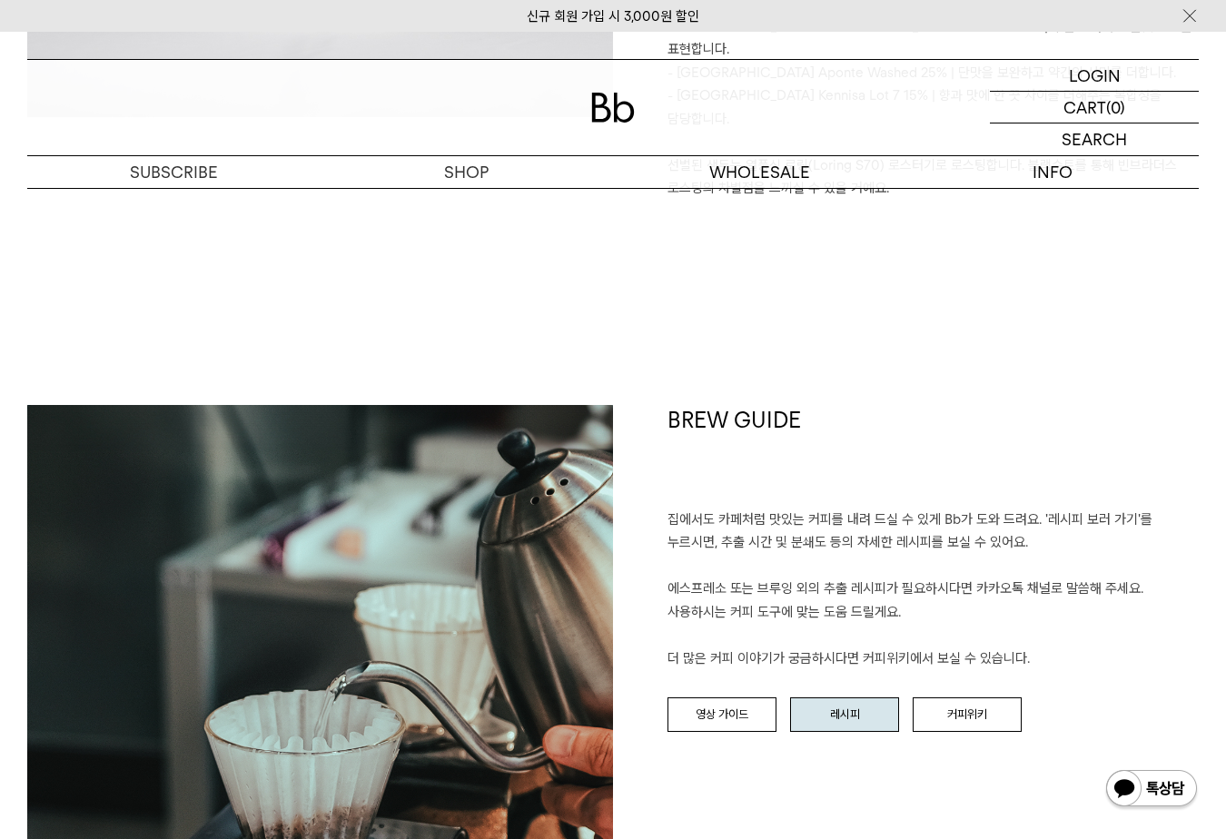
click at [824, 698] on link "레시피" at bounding box center [844, 715] width 109 height 35
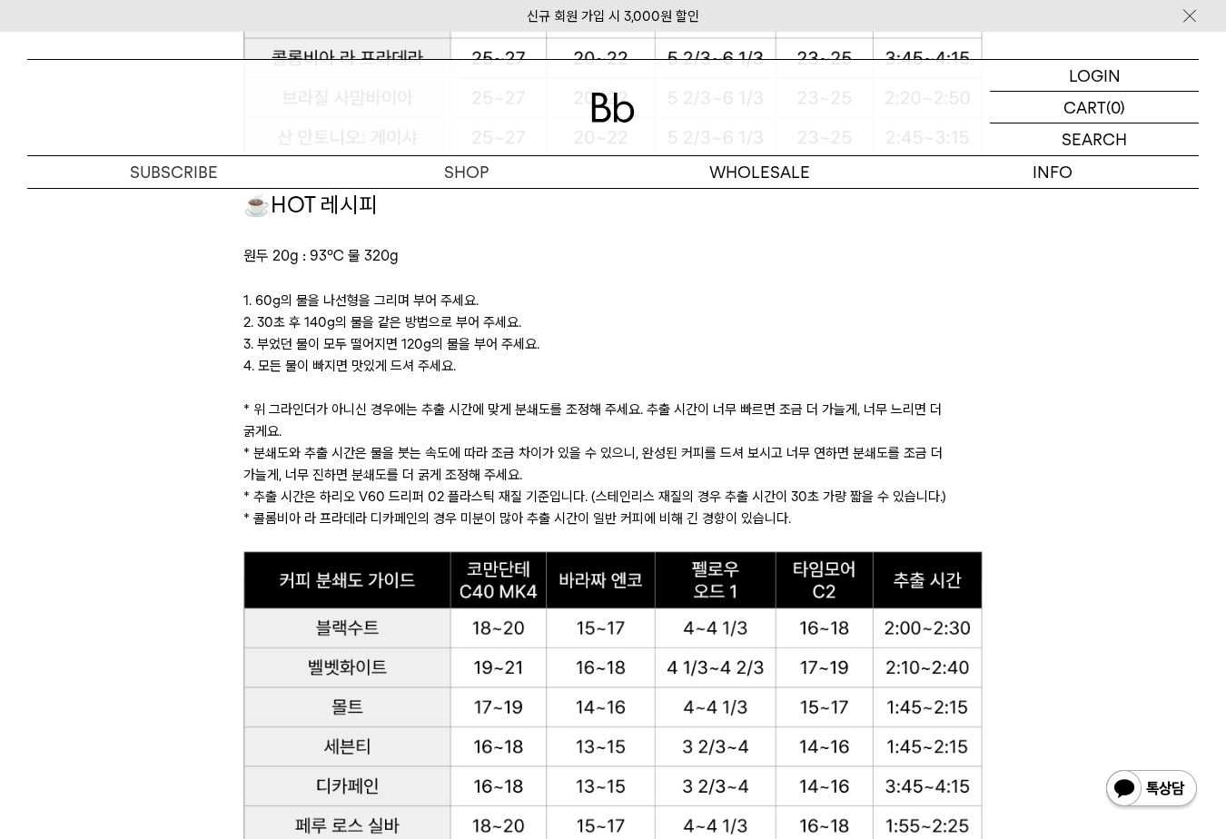
scroll to position [1635, 0]
